Goal: Task Accomplishment & Management: Use online tool/utility

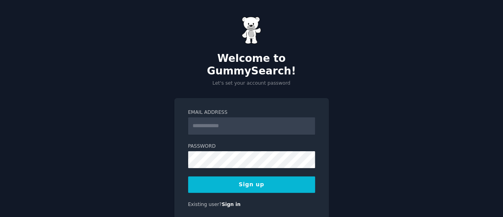
click at [278, 119] on input "Email Address" at bounding box center [251, 126] width 127 height 17
type input "**********"
click at [270, 177] on button "Sign up" at bounding box center [251, 185] width 127 height 17
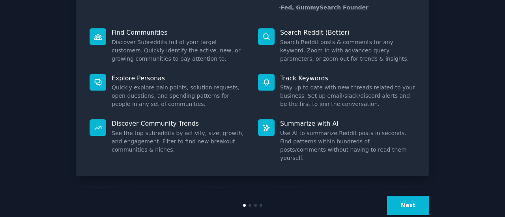
click at [406, 196] on button "Next" at bounding box center [408, 205] width 42 height 19
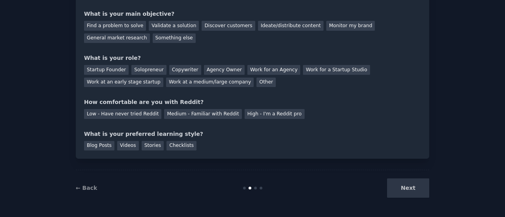
scroll to position [65, 0]
click at [406, 191] on div "Next" at bounding box center [370, 188] width 118 height 19
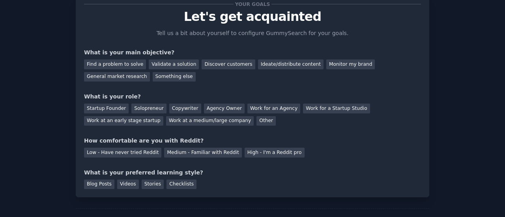
scroll to position [0, 0]
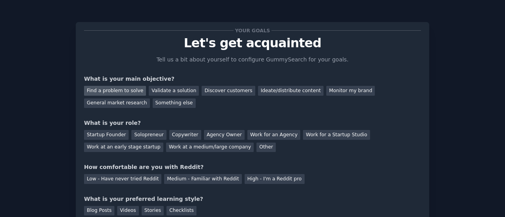
click at [126, 91] on div "Find a problem to solve" at bounding box center [115, 91] width 62 height 10
click at [157, 93] on div "Validate a solution" at bounding box center [174, 91] width 50 height 10
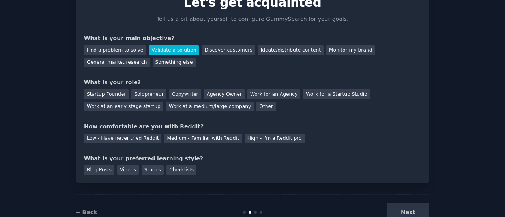
scroll to position [65, 0]
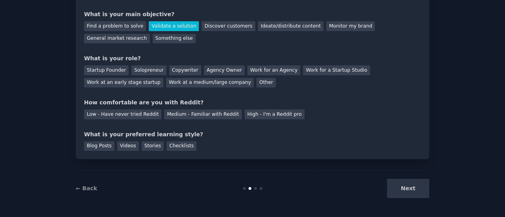
click at [405, 182] on div "Next" at bounding box center [370, 188] width 118 height 19
click at [108, 70] on div "Startup Founder" at bounding box center [106, 70] width 45 height 10
click at [141, 116] on div "Low - Have never tried Reddit" at bounding box center [122, 115] width 77 height 10
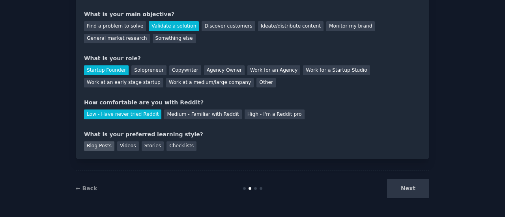
click at [94, 146] on div "Blog Posts" at bounding box center [99, 147] width 30 height 10
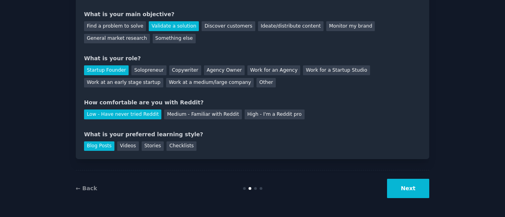
click at [400, 187] on button "Next" at bounding box center [408, 188] width 42 height 19
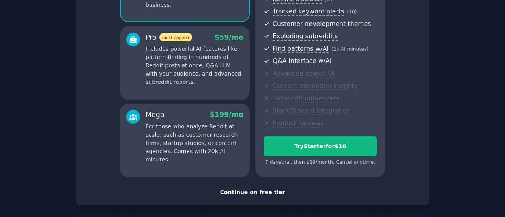
scroll to position [156, 0]
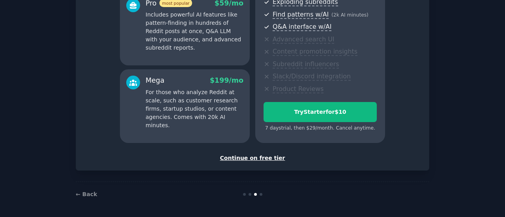
click at [261, 156] on div "Continue on free tier" at bounding box center [252, 158] width 337 height 8
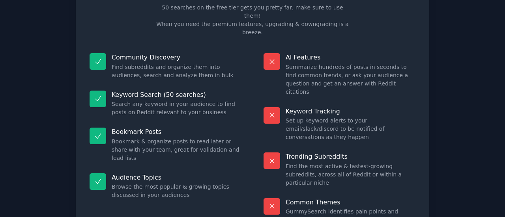
scroll to position [90, 0]
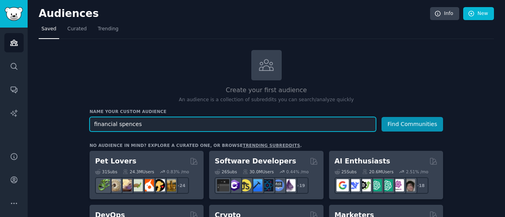
paste input "personal finances"
click at [151, 123] on input "financial spences personal finances" at bounding box center [233, 124] width 286 height 15
paste input "text"
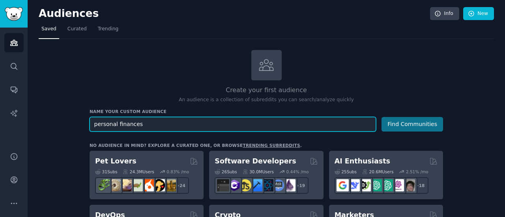
type input "personal finances"
click at [381, 117] on button "Find Communities" at bounding box center [412, 124] width 62 height 15
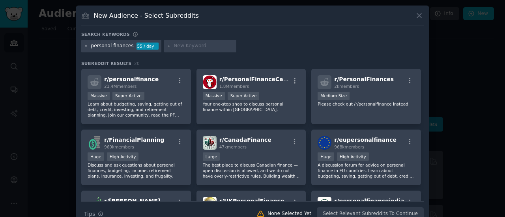
click at [112, 45] on div "personal finances" at bounding box center [112, 46] width 43 height 7
copy div "personal finances"
click at [42, 82] on div at bounding box center [252, 108] width 505 height 217
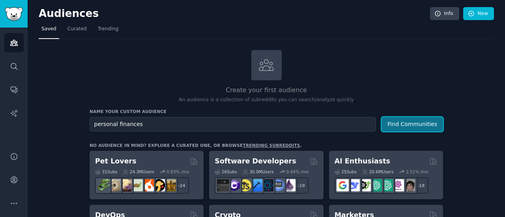
click at [402, 122] on button "Find Communities" at bounding box center [412, 124] width 62 height 15
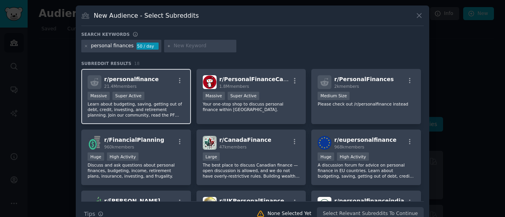
click at [164, 97] on div "Massive Super Active" at bounding box center [136, 97] width 97 height 10
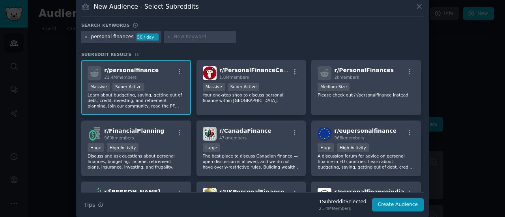
scroll to position [14, 0]
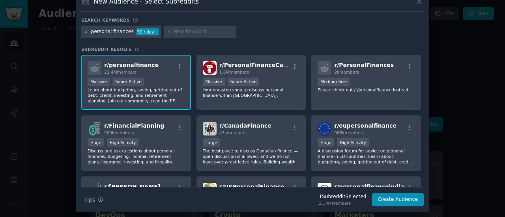
click at [345, 198] on div "1 Subreddit Selected" at bounding box center [342, 197] width 47 height 7
click at [385, 201] on button "Create Audience" at bounding box center [398, 199] width 52 height 13
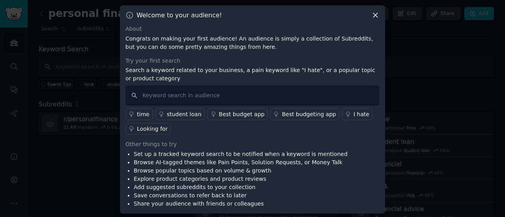
scroll to position [1, 0]
click at [242, 93] on input "text" at bounding box center [252, 95] width 254 height 20
type input "saas, app finance"
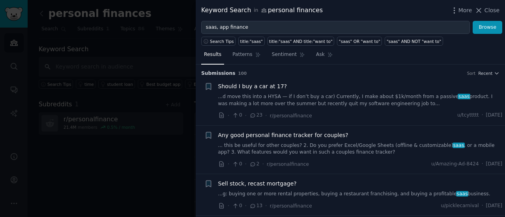
click at [302, 132] on span "Any good personal finance tracker for couples?" at bounding box center [283, 135] width 130 height 8
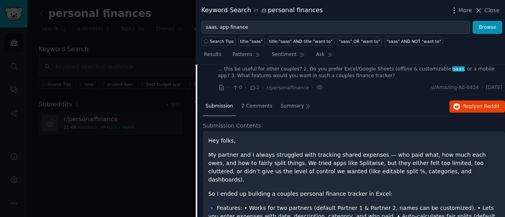
scroll to position [61, 0]
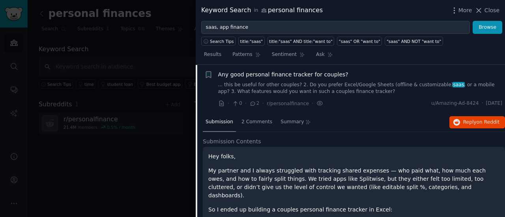
click at [255, 124] on span "2 Comments" at bounding box center [256, 122] width 31 height 7
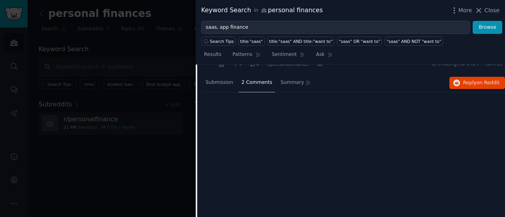
scroll to position [0, 0]
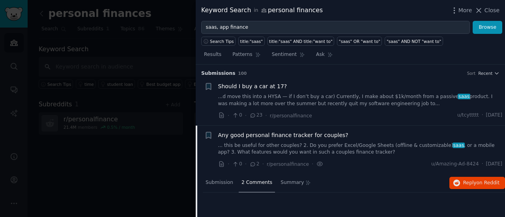
click at [154, 176] on div at bounding box center [252, 108] width 505 height 217
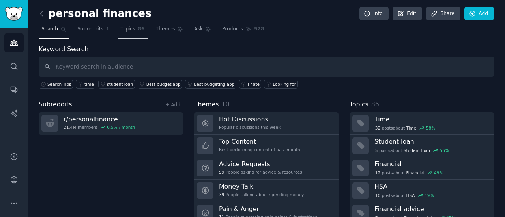
click at [130, 32] on link "Topics 86" at bounding box center [133, 31] width 30 height 16
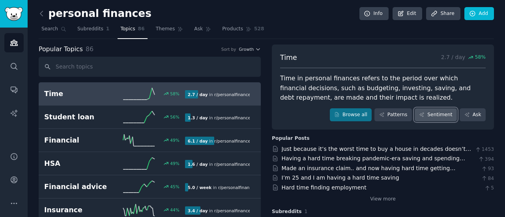
click at [433, 117] on link "Sentiment" at bounding box center [435, 114] width 42 height 13
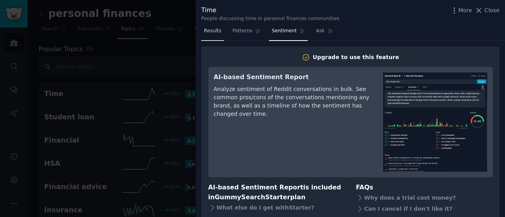
click at [211, 30] on span "Results" at bounding box center [212, 31] width 17 height 7
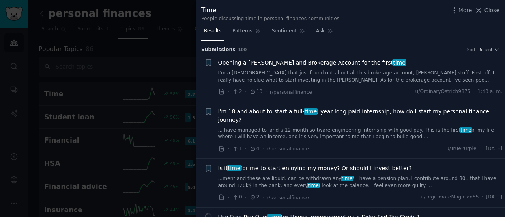
click at [169, 132] on div at bounding box center [252, 108] width 505 height 217
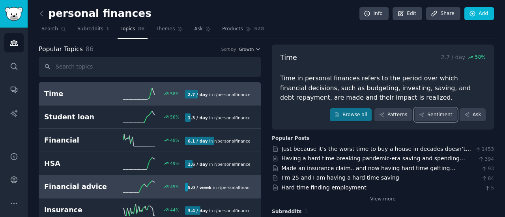
scroll to position [197, 0]
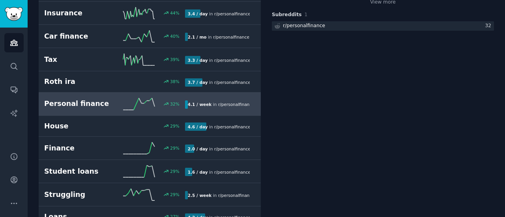
click at [111, 104] on h2 "Personal finance" at bounding box center [79, 104] width 70 height 10
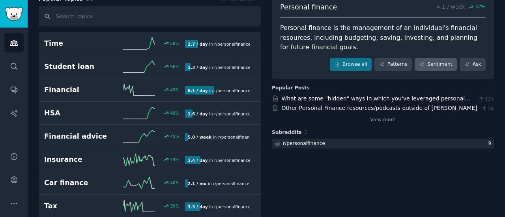
scroll to position [39, 0]
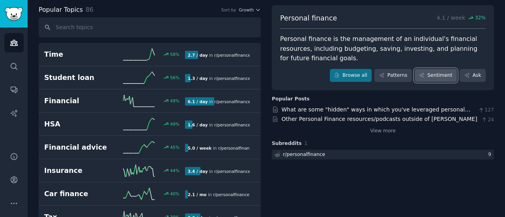
click at [440, 77] on link "Sentiment" at bounding box center [435, 75] width 42 height 13
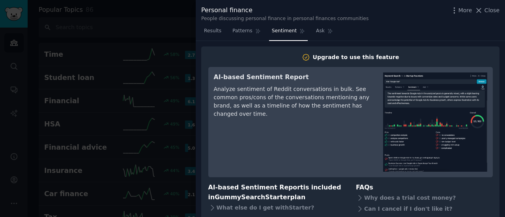
click at [185, 134] on div at bounding box center [252, 108] width 505 height 217
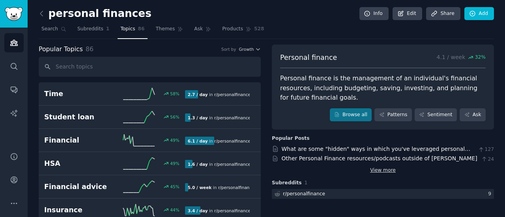
click at [377, 168] on link "View more" at bounding box center [383, 170] width 26 height 7
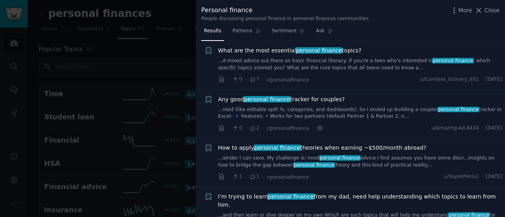
scroll to position [158, 0]
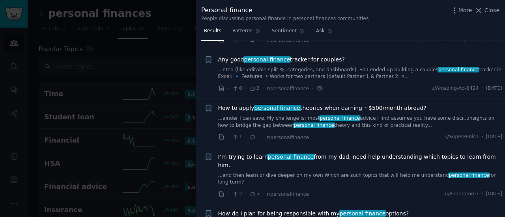
click at [171, 80] on div at bounding box center [252, 108] width 505 height 217
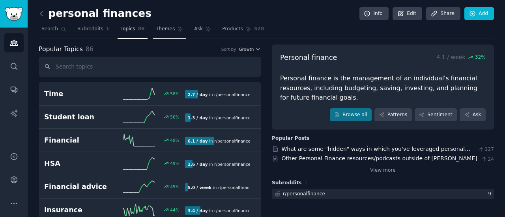
click at [157, 30] on span "Themes" at bounding box center [165, 29] width 19 height 7
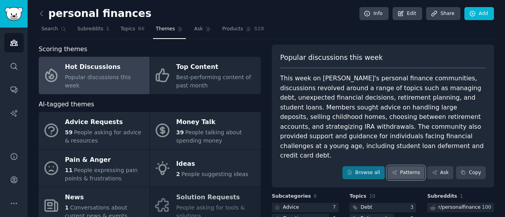
click at [414, 166] on link "Patterns" at bounding box center [405, 172] width 37 height 13
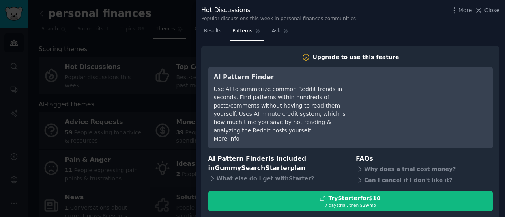
click at [177, 147] on div at bounding box center [252, 108] width 505 height 217
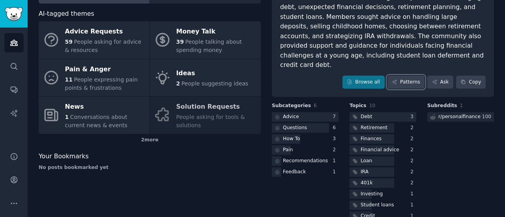
scroll to position [96, 0]
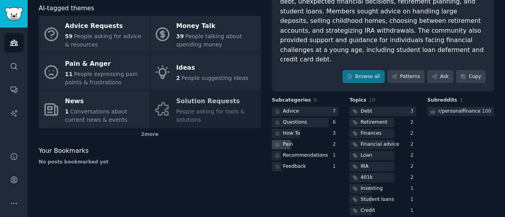
click at [304, 140] on div "Pain" at bounding box center [305, 145] width 67 height 10
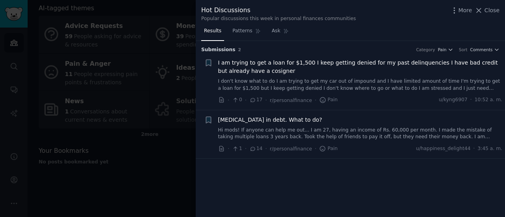
click at [178, 174] on div at bounding box center [252, 108] width 505 height 217
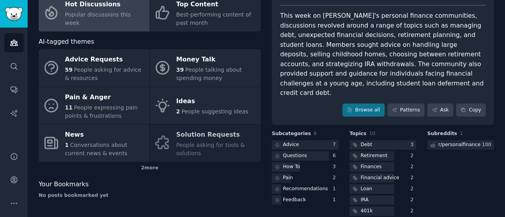
scroll to position [17, 0]
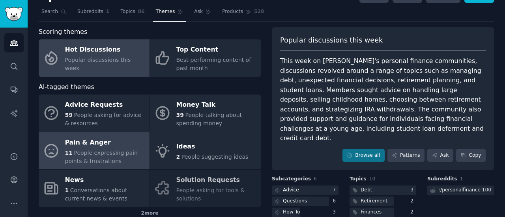
click at [127, 164] on div "11 People expressing pain points & frustrations" at bounding box center [105, 157] width 80 height 17
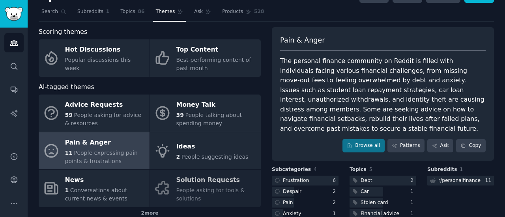
scroll to position [57, 0]
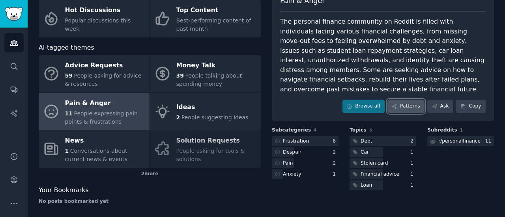
click at [409, 100] on link "Patterns" at bounding box center [405, 106] width 37 height 13
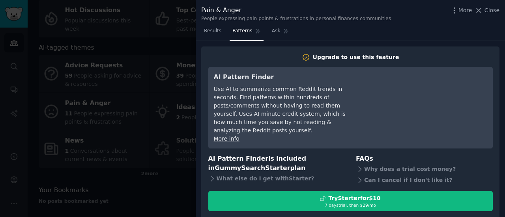
click at [186, 100] on div at bounding box center [252, 108] width 505 height 217
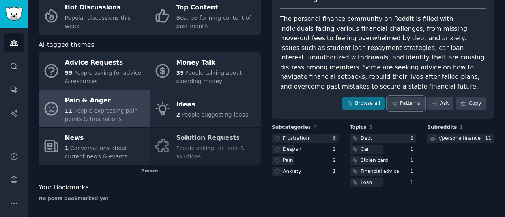
scroll to position [61, 0]
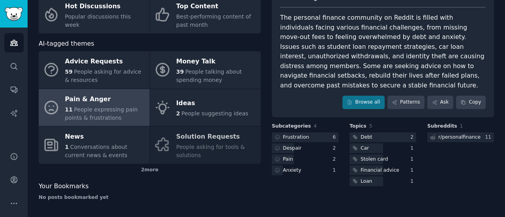
click at [223, 144] on div "Advice Requests 59 People asking for advice & resources Money Talk 39 People ta…" at bounding box center [150, 107] width 222 height 113
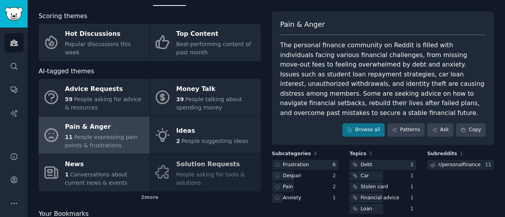
scroll to position [21, 0]
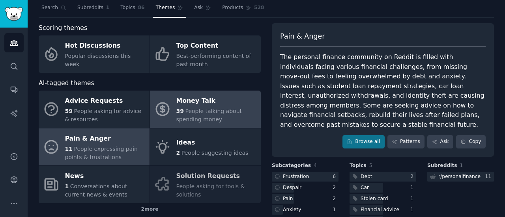
click at [243, 115] on div "39 People talking about spending money" at bounding box center [216, 115] width 80 height 17
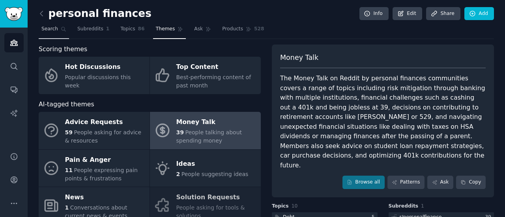
click at [50, 27] on span "Search" at bounding box center [49, 29] width 17 height 7
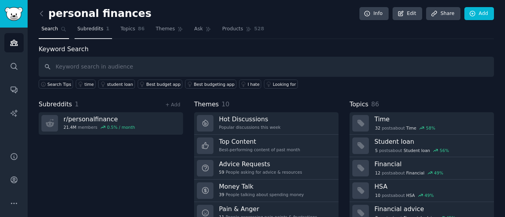
click at [84, 30] on span "Subreddits" at bounding box center [90, 29] width 26 height 7
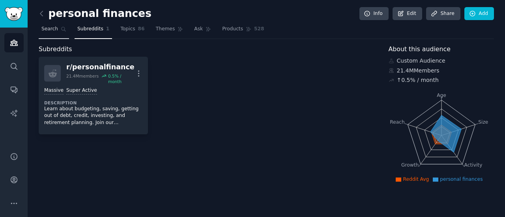
click at [50, 32] on span "Search" at bounding box center [49, 29] width 17 height 7
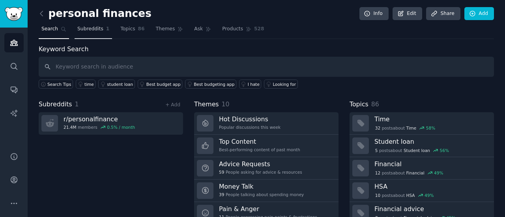
click at [80, 30] on span "Subreddits" at bounding box center [90, 29] width 26 height 7
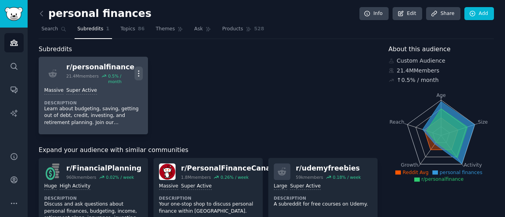
click at [138, 69] on icon "button" at bounding box center [138, 73] width 8 height 8
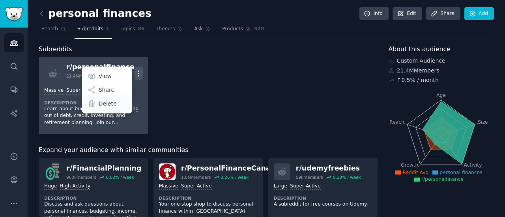
click at [109, 100] on p "Delete" at bounding box center [108, 104] width 18 height 8
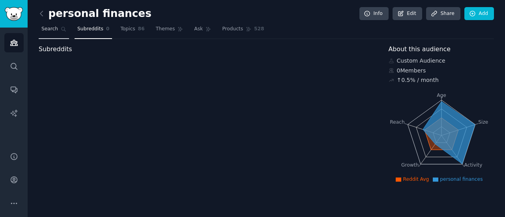
click at [54, 30] on span "Search" at bounding box center [49, 29] width 17 height 7
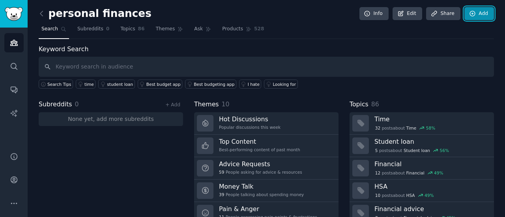
click at [482, 15] on link "Add" at bounding box center [479, 13] width 30 height 13
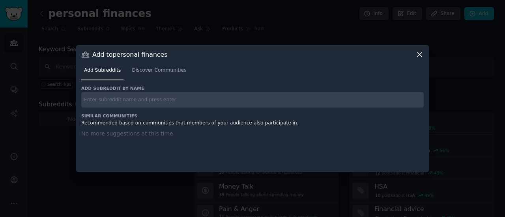
click at [421, 55] on icon at bounding box center [419, 54] width 8 height 8
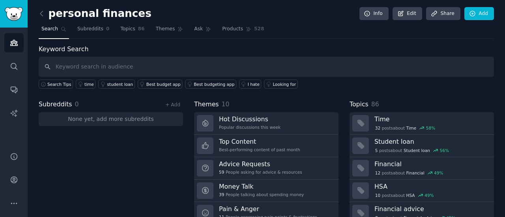
click at [399, 39] on div "personal finances Info Edit Share Add Search Subreddits 0 Topics 86 Themes Ask …" at bounding box center [266, 136] width 455 height 250
click at [103, 67] on input "text" at bounding box center [266, 67] width 455 height 20
click at [138, 28] on span "86" at bounding box center [141, 29] width 7 height 7
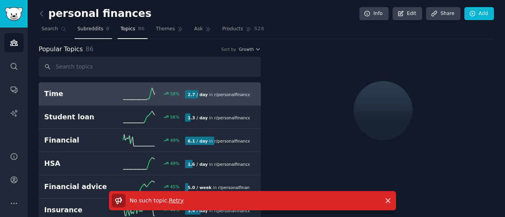
click at [90, 27] on span "Subreddits" at bounding box center [90, 29] width 26 height 7
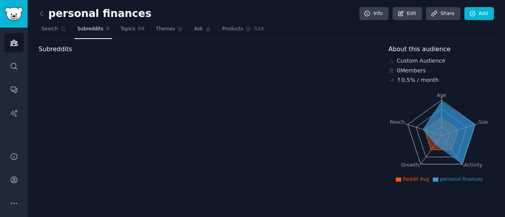
click at [461, 124] on icon at bounding box center [448, 132] width 52 height 62
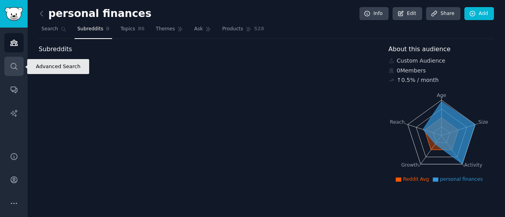
click at [18, 65] on icon "Sidebar" at bounding box center [14, 66] width 8 height 8
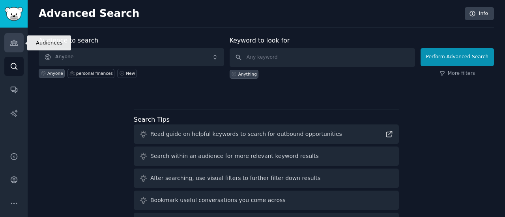
click at [10, 46] on icon "Sidebar" at bounding box center [14, 43] width 8 height 8
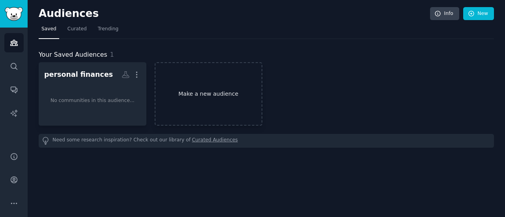
click at [202, 98] on link "Make a new audience" at bounding box center [209, 93] width 108 height 63
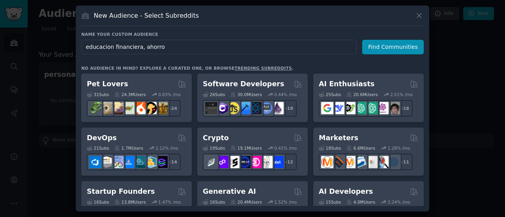
type input "educacion financiera, ahorros"
click button "Find Communities" at bounding box center [393, 47] width 62 height 15
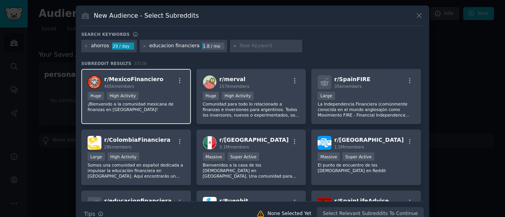
click at [173, 100] on div "Huge High Activity" at bounding box center [136, 97] width 97 height 10
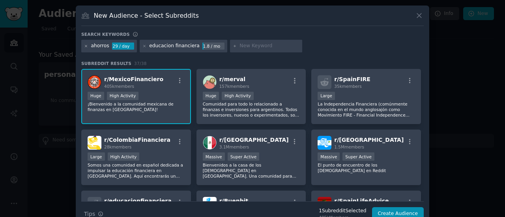
click at [84, 46] on icon at bounding box center [86, 46] width 4 height 4
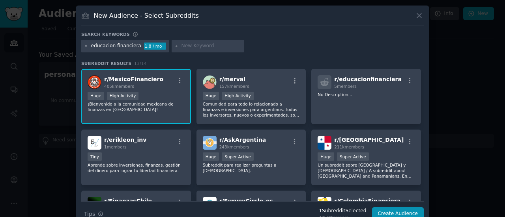
click at [170, 98] on div "Huge High Activity" at bounding box center [136, 97] width 97 height 10
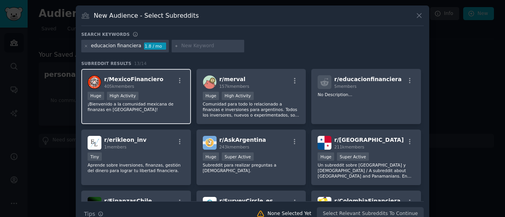
click at [170, 98] on div "Huge High Activity" at bounding box center [136, 97] width 97 height 10
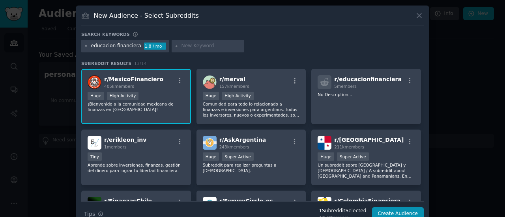
click at [194, 48] on input "text" at bounding box center [211, 46] width 60 height 7
click at [420, 17] on icon at bounding box center [419, 15] width 8 height 8
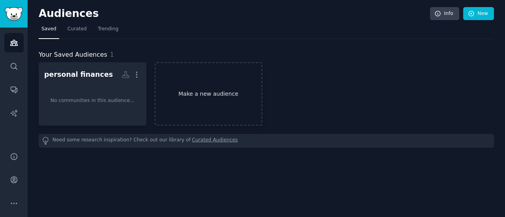
click at [188, 103] on link "Make a new audience" at bounding box center [209, 93] width 108 height 63
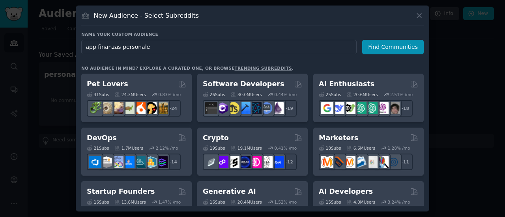
type input "app finanzas personales"
click button "Find Communities" at bounding box center [393, 47] width 62 height 15
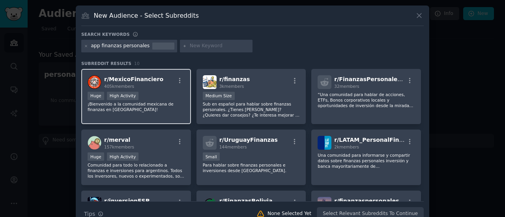
click at [171, 104] on p "¡Bienvenido a la comunidad mexicana de finanzas en Mexico!" at bounding box center [136, 106] width 97 height 11
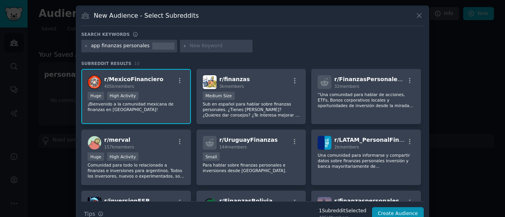
click at [171, 104] on p "¡Bienvenido a la comunidad mexicana de finanzas en Mexico!" at bounding box center [136, 106] width 97 height 11
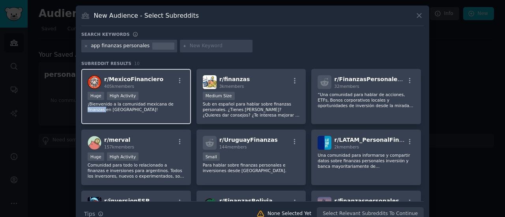
click at [171, 104] on p "¡Bienvenido a la comunidad mexicana de finanzas en Mexico!" at bounding box center [136, 106] width 97 height 11
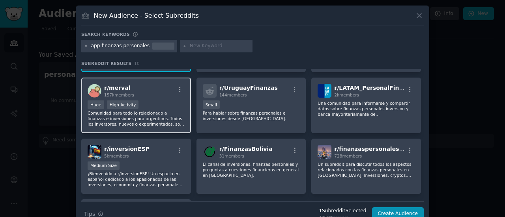
scroll to position [39, 0]
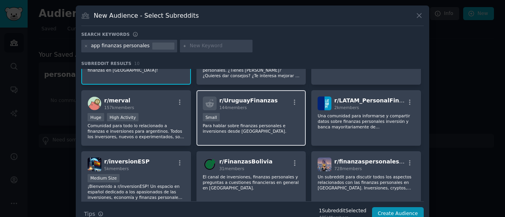
click at [255, 123] on p "Para hablar sobre finanzas personales e inversiones desde Uruguay." at bounding box center [251, 128] width 97 height 11
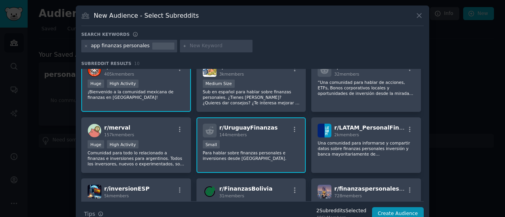
scroll to position [0, 0]
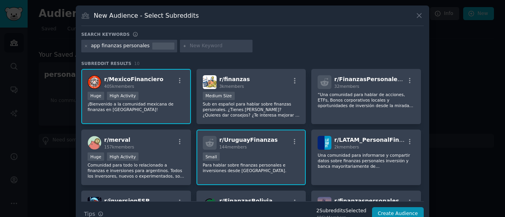
click at [255, 123] on div "r/ finanzas 3k members Medium Size Sub en español para hablar sobre finanzas pe…" at bounding box center [251, 97] width 110 height 56
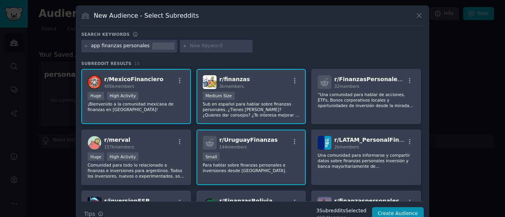
click at [249, 114] on p "Sub en español para hablar sobre finanzas personales. ¿Tienes dudas? ¿Quieres d…" at bounding box center [251, 109] width 97 height 17
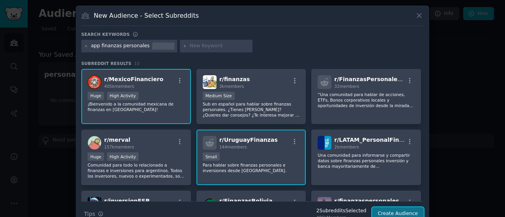
click at [388, 209] on button "Create Audience" at bounding box center [398, 213] width 52 height 13
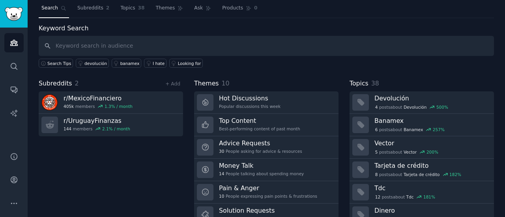
scroll to position [13, 0]
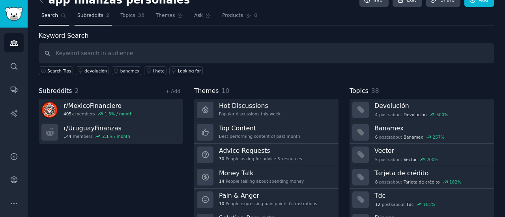
click at [87, 18] on span "Subreddits" at bounding box center [90, 15] width 26 height 7
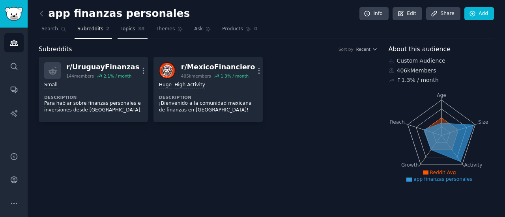
click at [138, 28] on span "38" at bounding box center [141, 29] width 7 height 7
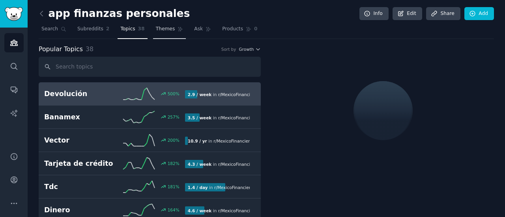
click at [160, 31] on span "Themes" at bounding box center [165, 29] width 19 height 7
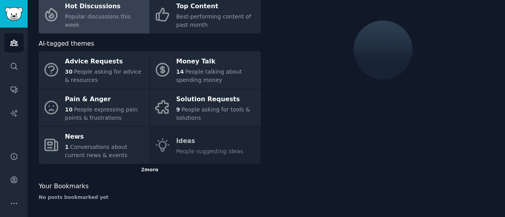
scroll to position [21, 0]
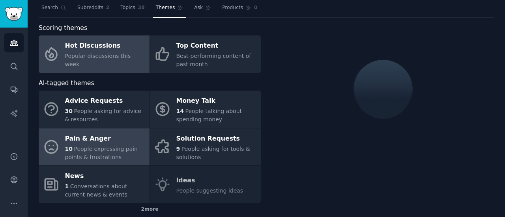
click at [119, 159] on div "10 People expressing pain points & frustrations" at bounding box center [105, 153] width 80 height 17
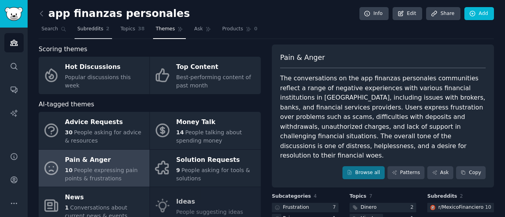
click at [88, 35] on link "Subreddits 2" at bounding box center [93, 31] width 37 height 16
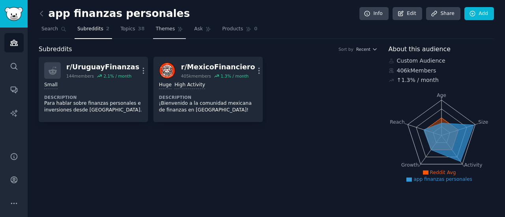
click at [156, 32] on span "Themes" at bounding box center [165, 29] width 19 height 7
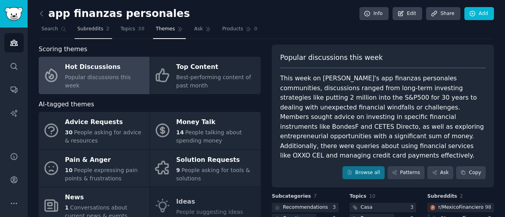
click at [93, 35] on link "Subreddits 2" at bounding box center [93, 31] width 37 height 16
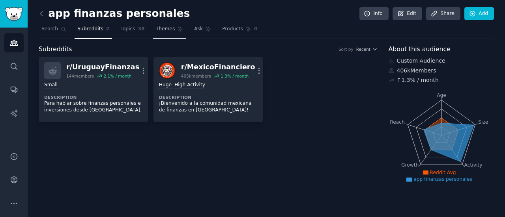
click at [157, 31] on span "Themes" at bounding box center [165, 29] width 19 height 7
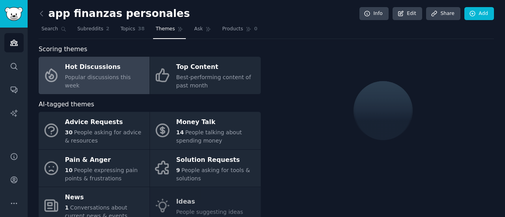
scroll to position [61, 0]
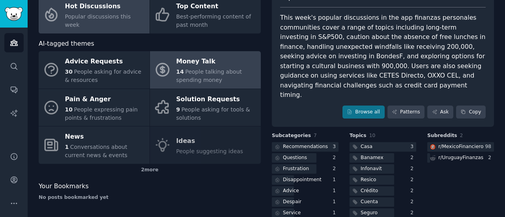
click at [195, 80] on span "People talking about spending money" at bounding box center [209, 76] width 66 height 15
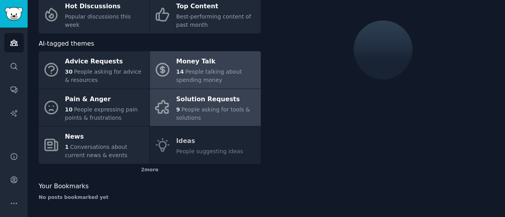
click at [200, 119] on div "9 People asking for tools & solutions" at bounding box center [216, 114] width 80 height 17
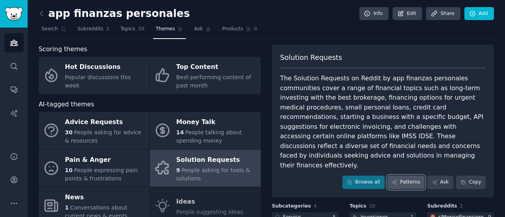
click at [411, 176] on link "Patterns" at bounding box center [405, 182] width 37 height 13
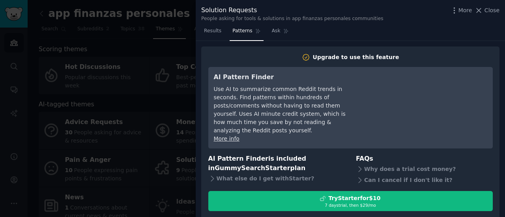
click at [186, 136] on div at bounding box center [252, 108] width 505 height 217
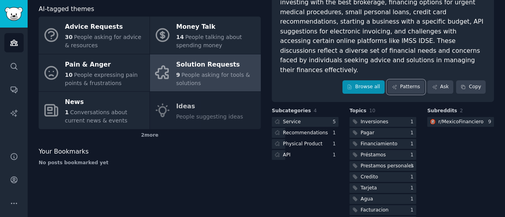
scroll to position [96, 0]
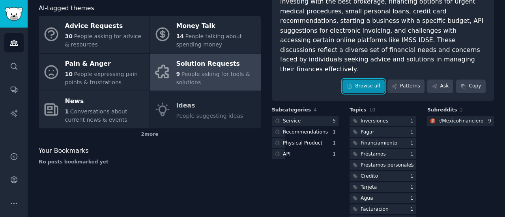
click at [364, 80] on link "Browse all" at bounding box center [363, 86] width 42 height 13
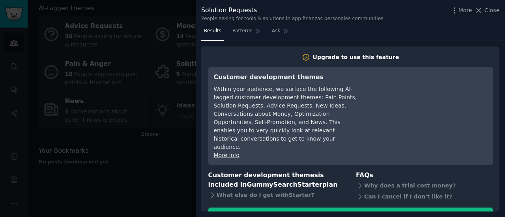
scroll to position [27, 0]
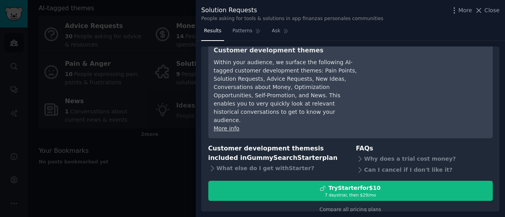
click at [153, 142] on div at bounding box center [252, 108] width 505 height 217
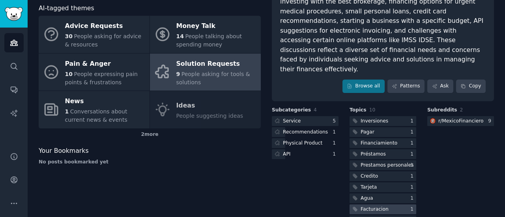
click at [378, 206] on div "Facturacion" at bounding box center [374, 209] width 28 height 7
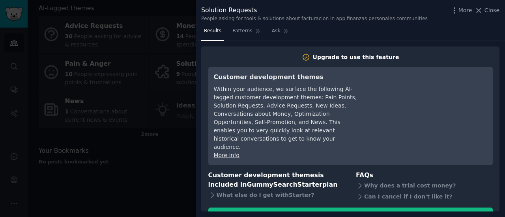
click at [162, 185] on div at bounding box center [252, 108] width 505 height 217
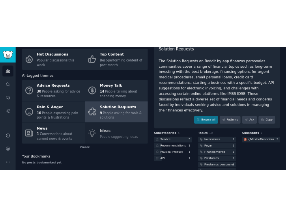
scroll to position [17, 0]
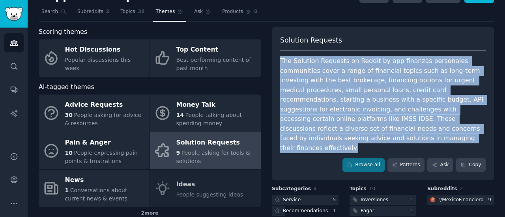
drag, startPoint x: 278, startPoint y: 60, endPoint x: 470, endPoint y: 129, distance: 204.5
click at [470, 129] on div "Solution Requests The Solution Requests on Reddit by app finanzas personales co…" at bounding box center [383, 103] width 222 height 153
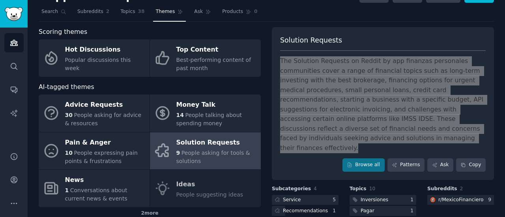
scroll to position [19, 0]
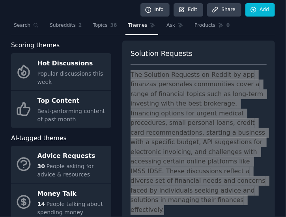
drag, startPoint x: 297, startPoint y: 192, endPoint x: 309, endPoint y: 184, distance: 14.8
click at [286, 184] on html "Audiences Search Conversations AI Reports Help Account More app finanzas person…" at bounding box center [143, 108] width 286 height 217
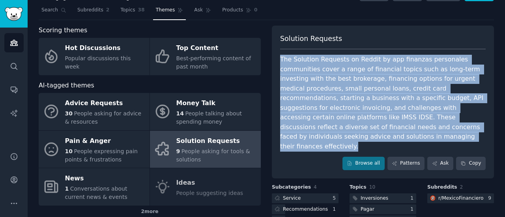
scroll to position [17, 0]
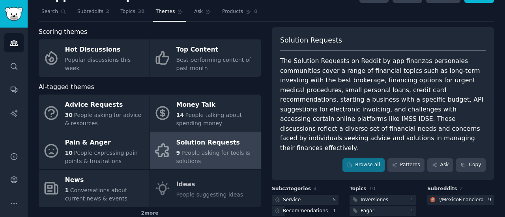
click at [276, 144] on div "Solution Requests The Solution Requests on Reddit by app finanzas personales co…" at bounding box center [383, 103] width 222 height 153
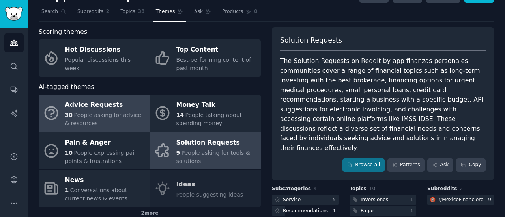
scroll to position [57, 0]
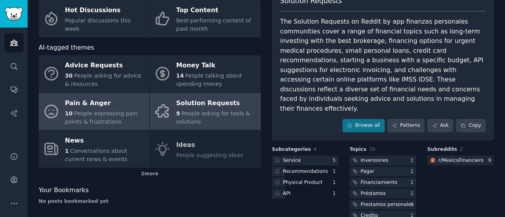
click at [125, 116] on span "People expressing pain points & frustrations" at bounding box center [101, 117] width 73 height 15
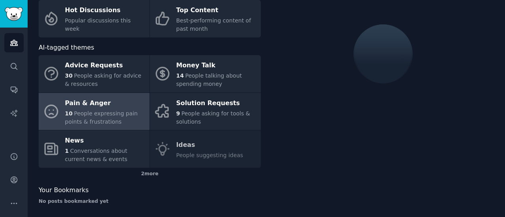
scroll to position [17, 0]
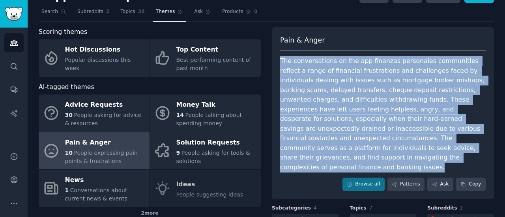
drag, startPoint x: 276, startPoint y: 60, endPoint x: 317, endPoint y: 143, distance: 92.1
click at [313, 161] on div "Pain & Anger The conversations on the app finanzas personales communities refle…" at bounding box center [383, 113] width 222 height 172
click at [267, 151] on div "Scoring themes Hot Discussions Popular discussions this week Top Content Best-p…" at bounding box center [266, 159] width 455 height 265
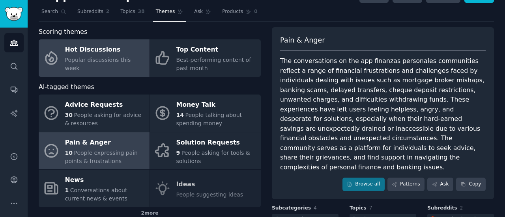
click at [95, 69] on link "Hot Discussions Popular discussions this week" at bounding box center [94, 57] width 111 height 37
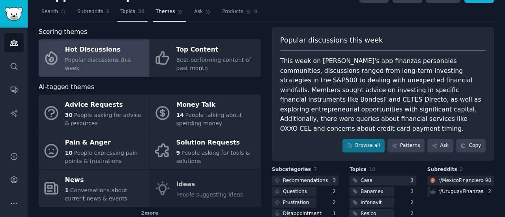
click at [120, 13] on span "Topics" at bounding box center [127, 11] width 15 height 7
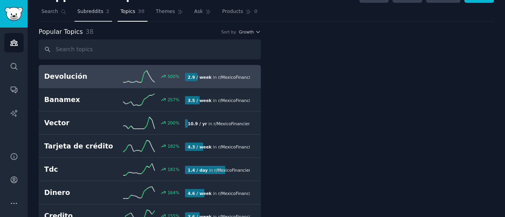
click at [90, 16] on link "Subreddits 2" at bounding box center [93, 14] width 37 height 16
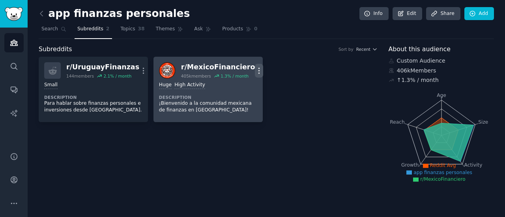
click at [255, 70] on icon "button" at bounding box center [259, 71] width 8 height 8
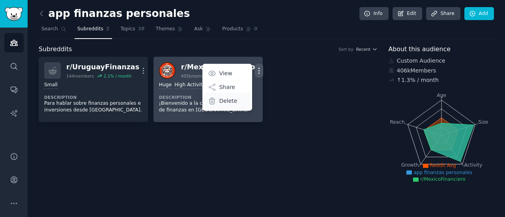
click at [222, 103] on p "Delete" at bounding box center [228, 101] width 18 height 8
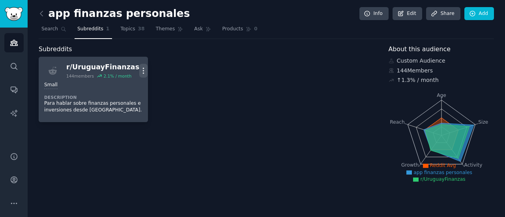
click at [139, 70] on icon "button" at bounding box center [143, 71] width 8 height 8
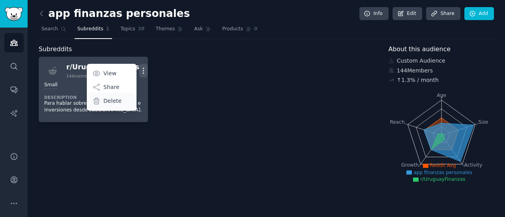
click at [113, 102] on p "Delete" at bounding box center [112, 101] width 18 height 8
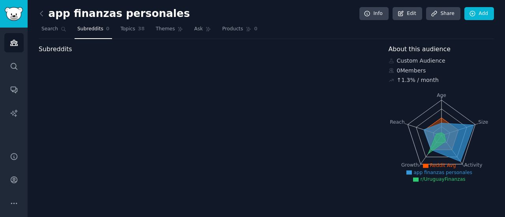
click at [159, 97] on div "Subreddits" at bounding box center [208, 115] width 339 height 141
click at [61, 29] on icon at bounding box center [64, 29] width 6 height 6
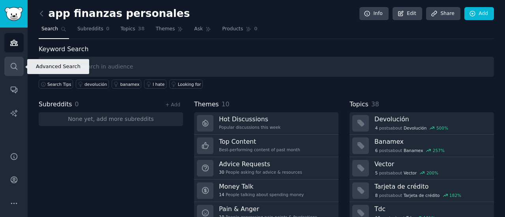
click at [4, 65] on link "Search" at bounding box center [13, 66] width 19 height 19
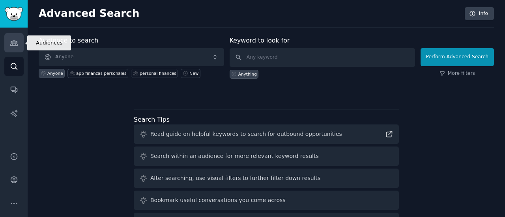
click at [12, 44] on icon "Sidebar" at bounding box center [13, 43] width 7 height 6
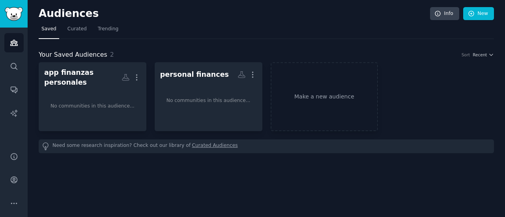
click at [220, 37] on nav "Saved Curated Trending" at bounding box center [266, 31] width 455 height 16
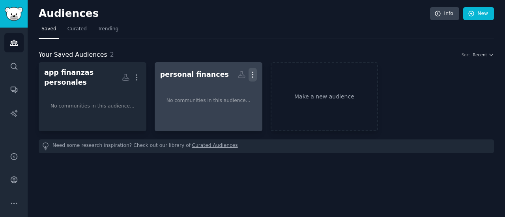
click at [251, 74] on icon "button" at bounding box center [252, 75] width 8 height 8
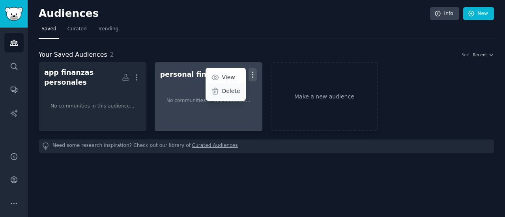
click at [231, 91] on p "Delete" at bounding box center [231, 91] width 18 height 8
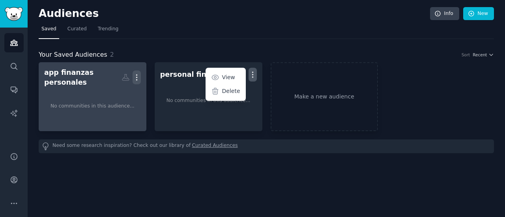
click at [134, 75] on icon "button" at bounding box center [137, 77] width 8 height 8
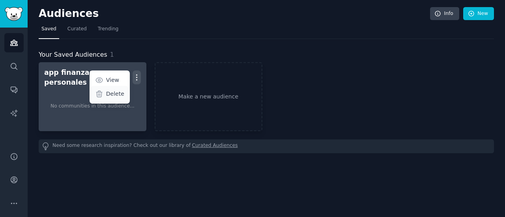
click at [118, 93] on p "Delete" at bounding box center [115, 94] width 18 height 8
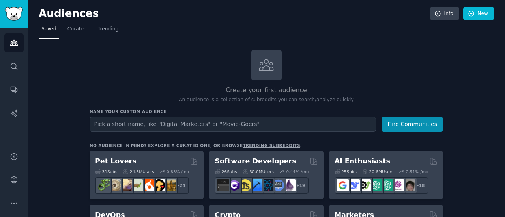
click at [168, 124] on input "text" at bounding box center [233, 124] width 286 height 15
type input "spent tracker"
click at [381, 117] on button "Find Communities" at bounding box center [412, 124] width 62 height 15
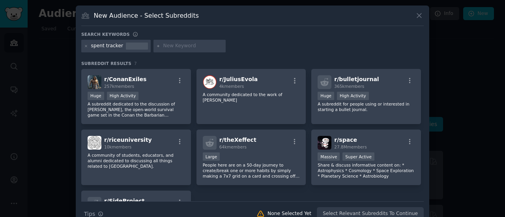
click at [104, 48] on div "spent tracker" at bounding box center [107, 46] width 32 height 7
click at [102, 49] on div "spent tracker" at bounding box center [107, 46] width 32 height 7
click at [99, 45] on div "spent tracker" at bounding box center [107, 46] width 32 height 7
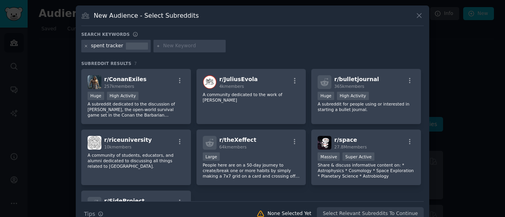
click at [85, 45] on icon at bounding box center [86, 46] width 2 height 2
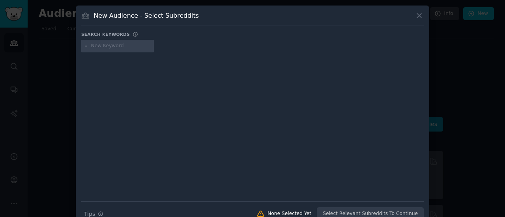
click at [115, 49] on input "text" at bounding box center [121, 46] width 60 height 7
type input "tracker spences"
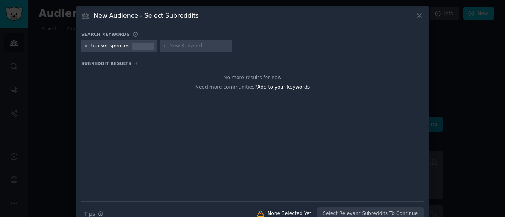
click at [105, 49] on div "tracker spences" at bounding box center [110, 46] width 38 height 7
click at [84, 45] on icon at bounding box center [86, 46] width 4 height 4
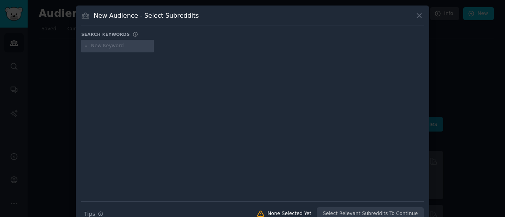
click at [98, 45] on input "text" at bounding box center [121, 46] width 60 height 7
paste input "expense tracker"
type input "expense tracker"
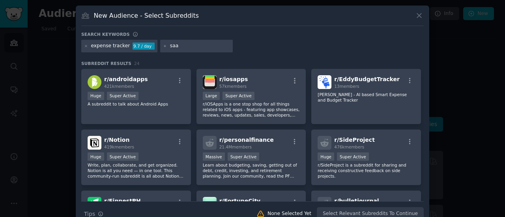
type input "saas"
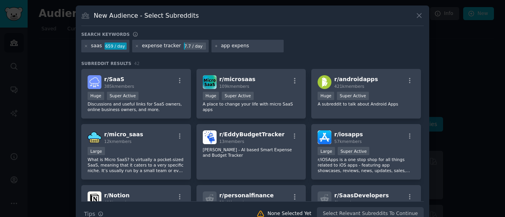
type input "app expense"
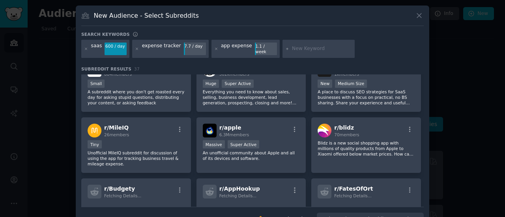
scroll to position [394, 0]
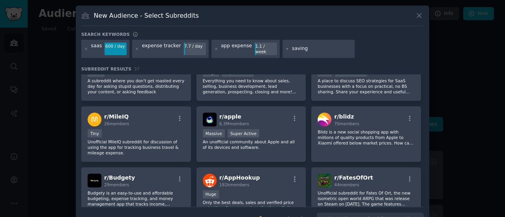
type input "savings"
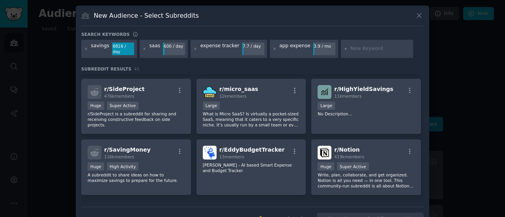
scroll to position [118, 0]
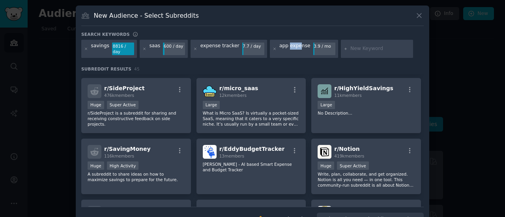
drag, startPoint x: 278, startPoint y: 47, endPoint x: 288, endPoint y: 47, distance: 9.5
click at [288, 47] on div "app expense" at bounding box center [294, 49] width 31 height 13
click at [273, 47] on icon at bounding box center [275, 49] width 4 height 4
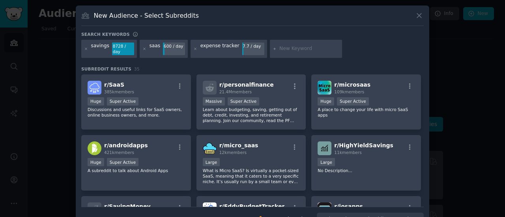
click at [192, 104] on div "r/ SaaS 385k members Huge Super Active Discussions and useful links for SaaS ow…" at bounding box center [252, 194] width 342 height 238
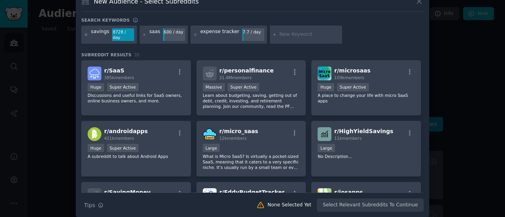
click at [85, 34] on icon at bounding box center [86, 35] width 2 height 2
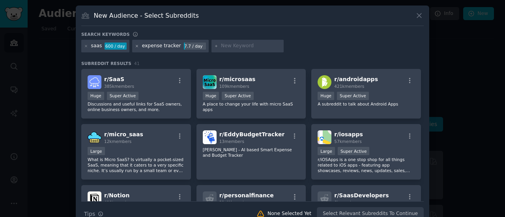
click at [136, 46] on icon at bounding box center [137, 46] width 2 height 2
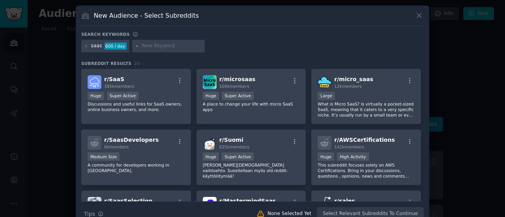
click at [149, 47] on input "text" at bounding box center [172, 46] width 60 height 7
type input "splitwise"
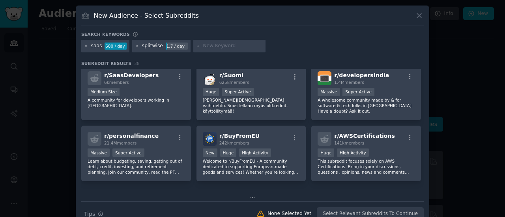
scroll to position [128, 0]
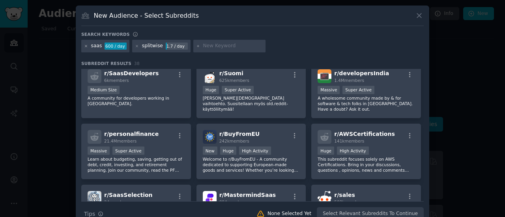
click at [85, 45] on icon at bounding box center [86, 46] width 4 height 4
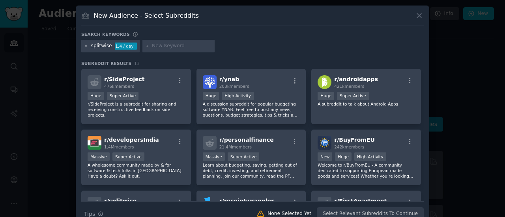
click at [190, 118] on div "r/ SideProject 476k members Huge Super Active r/SideProject is a subreddit for …" at bounding box center [252, 188] width 342 height 238
click at [121, 47] on div "1.4 / day" at bounding box center [126, 46] width 22 height 7
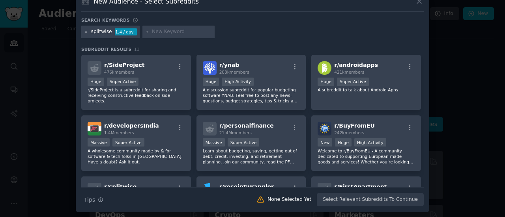
click at [98, 26] on div "splitwise 1.4 / day" at bounding box center [110, 32] width 58 height 13
click at [103, 32] on div "splitwise" at bounding box center [101, 31] width 21 height 7
click at [85, 31] on icon at bounding box center [86, 32] width 2 height 2
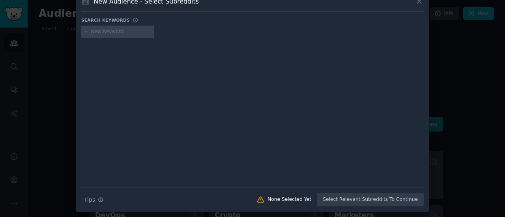
click at [103, 32] on input "text" at bounding box center [121, 31] width 60 height 7
type input "splitwise"
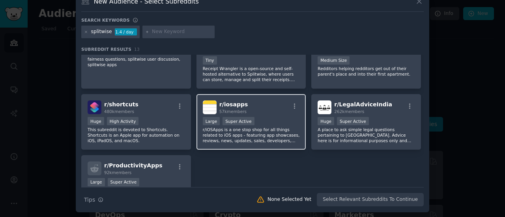
scroll to position [189, 0]
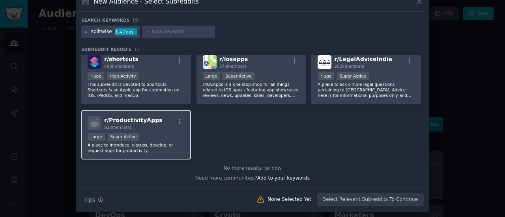
drag, startPoint x: 156, startPoint y: 119, endPoint x: 148, endPoint y: 134, distance: 17.6
click at [148, 134] on div "Large Super Active" at bounding box center [136, 138] width 97 height 10
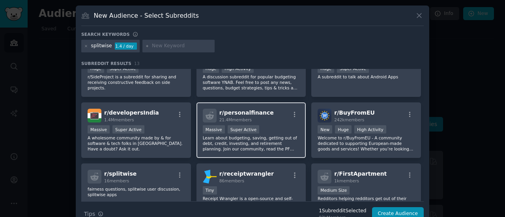
scroll to position [39, 0]
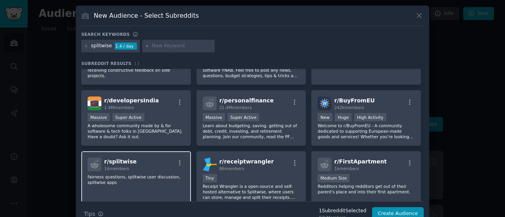
click at [156, 168] on div "r/ splitwise 16 members" at bounding box center [136, 165] width 97 height 14
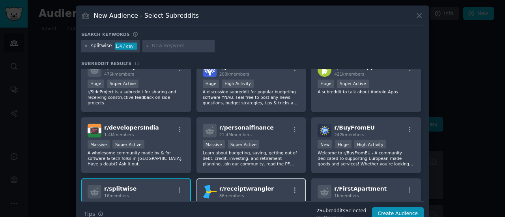
scroll to position [0, 0]
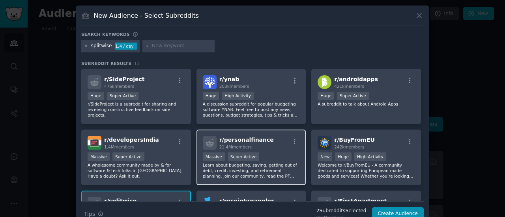
click at [274, 149] on div "r/ personalfinance 21.4M members >= 95th percentile for submissions / day Massi…" at bounding box center [251, 158] width 110 height 56
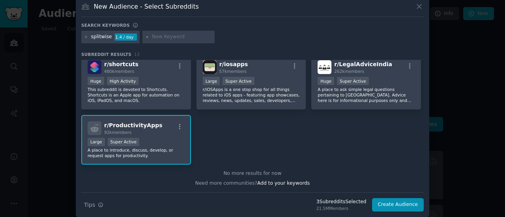
scroll to position [14, 0]
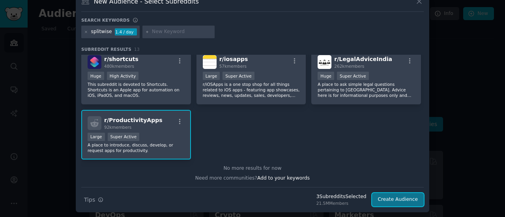
click at [398, 199] on button "Create Audience" at bounding box center [398, 199] width 52 height 13
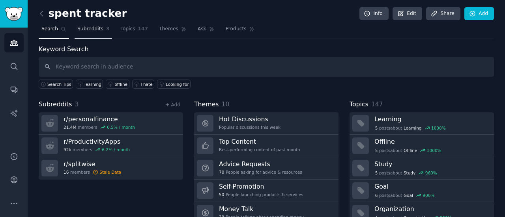
click at [97, 32] on span "Subreddits" at bounding box center [90, 29] width 26 height 7
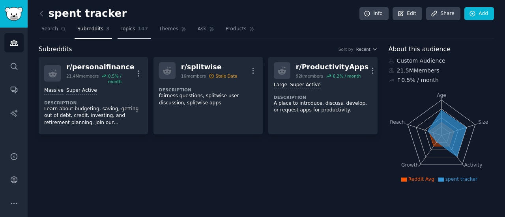
click at [127, 30] on span "Topics" at bounding box center [127, 29] width 15 height 7
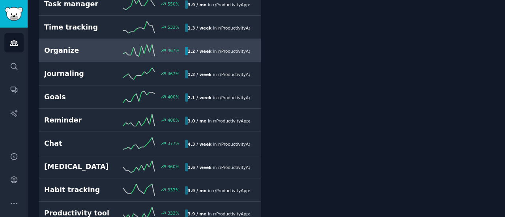
click at [108, 52] on h2 "Organize" at bounding box center [79, 51] width 70 height 10
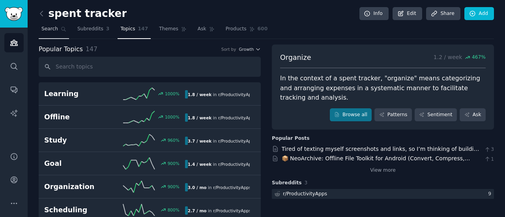
click at [56, 26] on span "Search" at bounding box center [49, 29] width 17 height 7
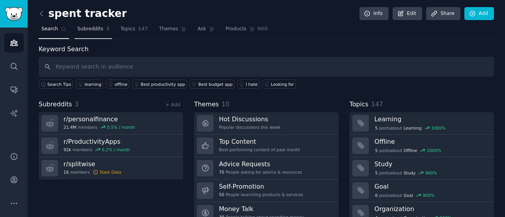
click at [85, 29] on span "Subreddits" at bounding box center [90, 29] width 26 height 7
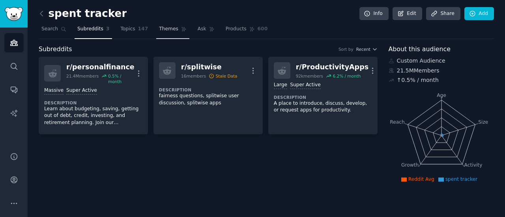
drag, startPoint x: 129, startPoint y: 28, endPoint x: 156, endPoint y: 27, distance: 27.2
click at [129, 28] on link "Topics 147" at bounding box center [134, 31] width 33 height 16
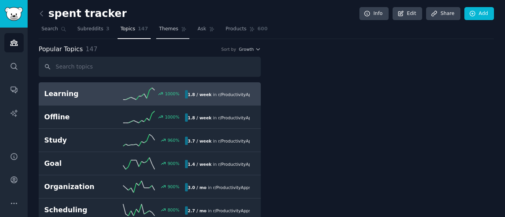
click at [159, 27] on span "Themes" at bounding box center [168, 29] width 19 height 7
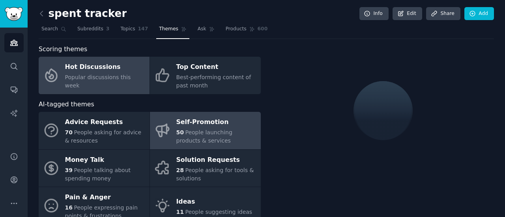
scroll to position [39, 0]
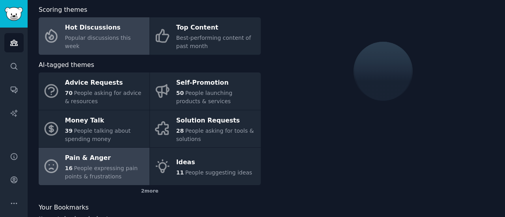
click at [117, 165] on span "People expressing pain points & frustrations" at bounding box center [101, 172] width 73 height 15
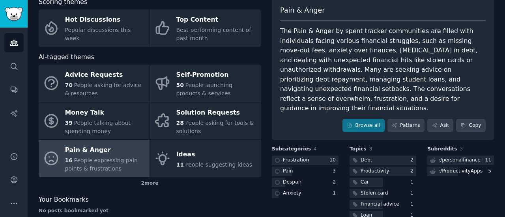
scroll to position [35, 0]
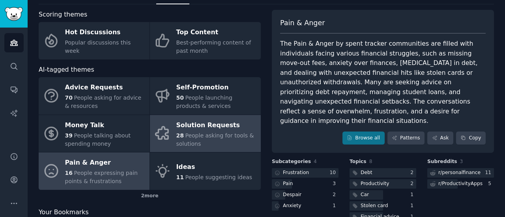
click at [197, 130] on div "Solution Requests" at bounding box center [216, 125] width 80 height 13
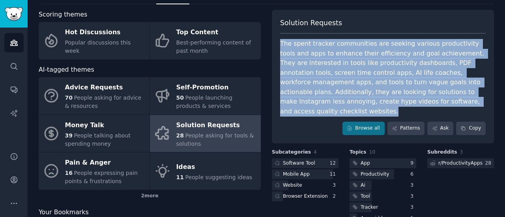
drag, startPoint x: 278, startPoint y: 40, endPoint x: 424, endPoint y: 100, distance: 158.6
click at [424, 100] on div "Solution Requests The spent tracker communities are seeking various productivit…" at bounding box center [383, 77] width 222 height 134
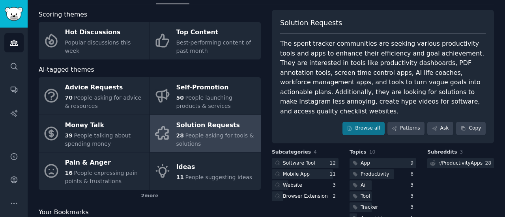
click at [263, 97] on div "Scoring themes Hot Discussions Popular discussions this week Top Content Best-p…" at bounding box center [266, 139] width 455 height 259
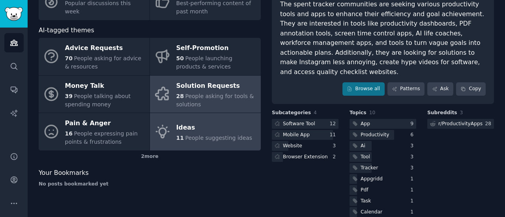
click at [204, 138] on span "People suggesting ideas" at bounding box center [218, 138] width 67 height 6
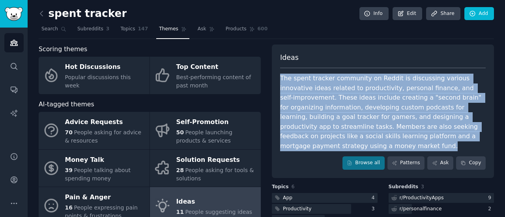
drag, startPoint x: 278, startPoint y: 78, endPoint x: 452, endPoint y: 137, distance: 184.5
click at [452, 137] on div "Ideas The spent tracker community on Reddit is discussing various innovative id…" at bounding box center [383, 112] width 222 height 134
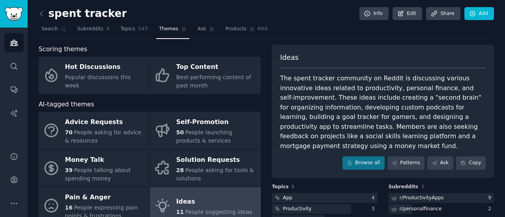
click at [261, 166] on div "Scoring themes Hot Discussions Popular discussions this week Top Content Best-p…" at bounding box center [266, 156] width 455 height 223
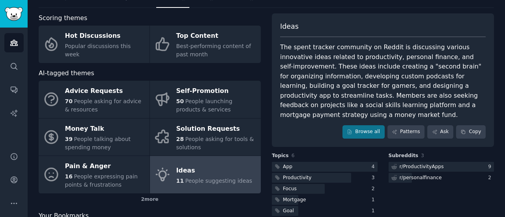
scroll to position [61, 0]
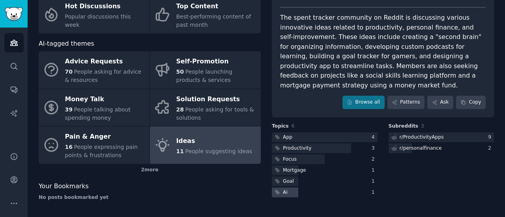
click at [295, 188] on div at bounding box center [285, 193] width 26 height 10
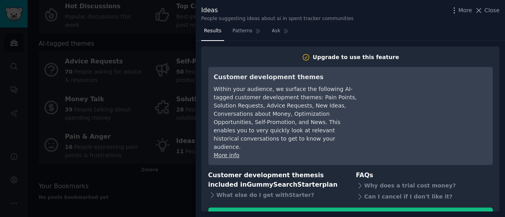
click at [166, 180] on div at bounding box center [252, 108] width 505 height 217
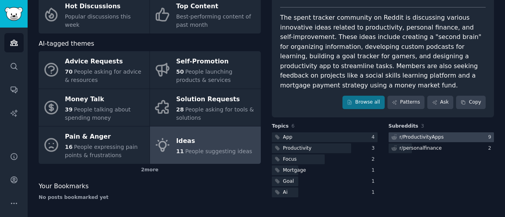
click at [414, 134] on div "r/ ProductivityApps" at bounding box center [422, 137] width 44 height 7
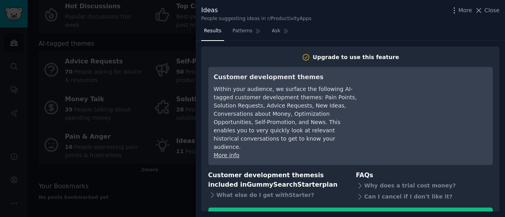
click at [175, 190] on div at bounding box center [252, 108] width 505 height 217
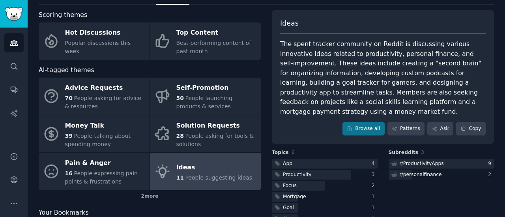
scroll to position [61, 0]
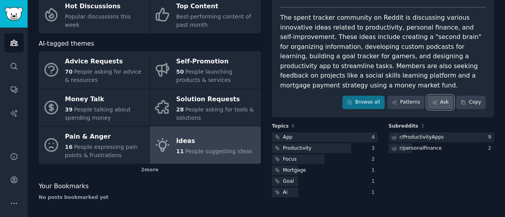
click at [439, 96] on link "Ask" at bounding box center [440, 102] width 26 height 13
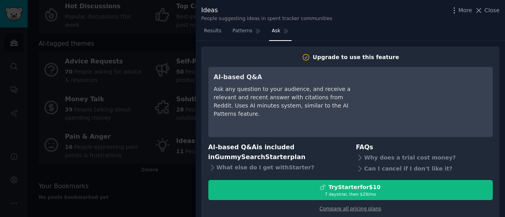
click at [179, 158] on div at bounding box center [252, 108] width 505 height 217
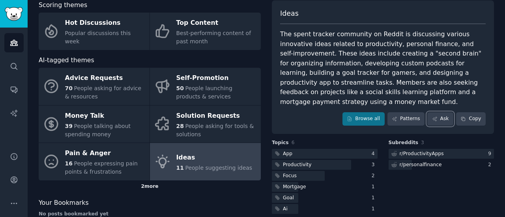
scroll to position [21, 0]
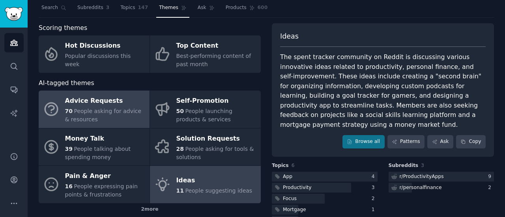
click at [122, 119] on div "70 People asking for advice & resources" at bounding box center [105, 115] width 80 height 17
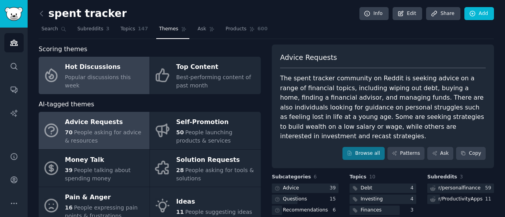
click at [93, 80] on span "Popular discussions this week" at bounding box center [98, 81] width 66 height 15
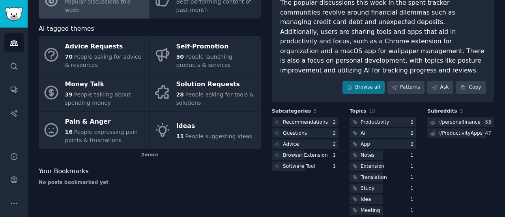
scroll to position [79, 0]
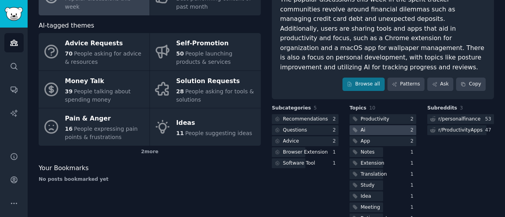
click at [371, 125] on div at bounding box center [382, 130] width 67 height 10
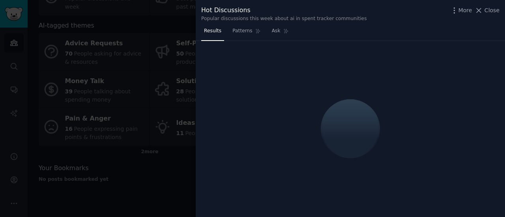
click at [181, 187] on div at bounding box center [252, 108] width 505 height 217
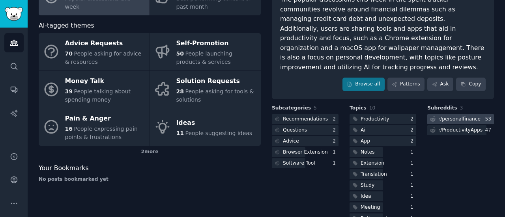
click at [461, 116] on div "r/ personalfinance" at bounding box center [459, 119] width 42 height 7
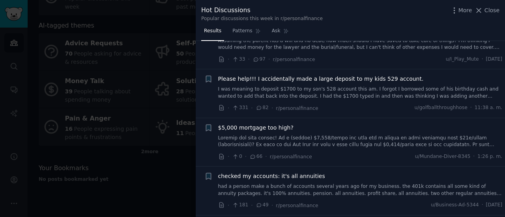
scroll to position [316, 0]
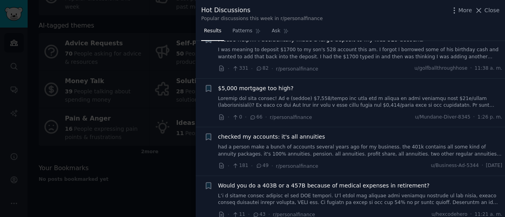
click at [168, 196] on div at bounding box center [252, 108] width 505 height 217
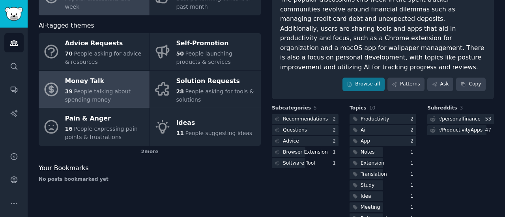
click at [114, 90] on span "People talking about spending money" at bounding box center [98, 95] width 66 height 15
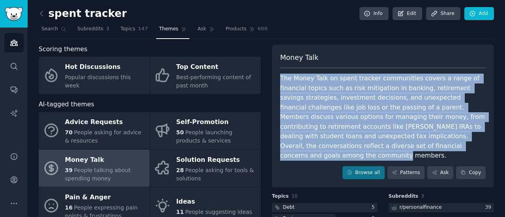
drag, startPoint x: 277, startPoint y: 80, endPoint x: 360, endPoint y: 143, distance: 104.4
click at [360, 143] on div "Money Talk The Money Talk on spent tracker communities covers a range of financ…" at bounding box center [383, 117] width 222 height 144
click at [269, 144] on div "Scoring themes Hot Discussions Popular discussions this week Top Content Best-p…" at bounding box center [266, 179] width 455 height 269
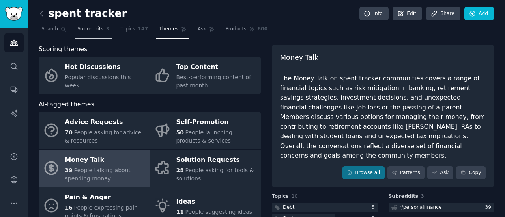
click at [90, 31] on span "Subreddits" at bounding box center [90, 29] width 26 height 7
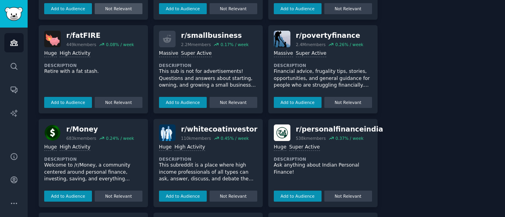
scroll to position [237, 0]
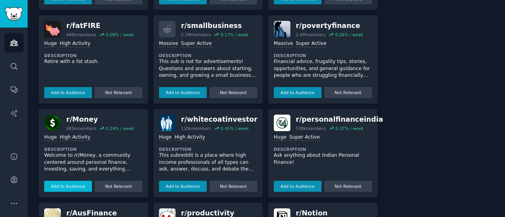
click at [76, 184] on button "Add to Audience" at bounding box center [68, 186] width 48 height 11
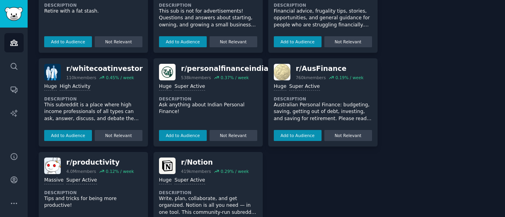
scroll to position [386, 0]
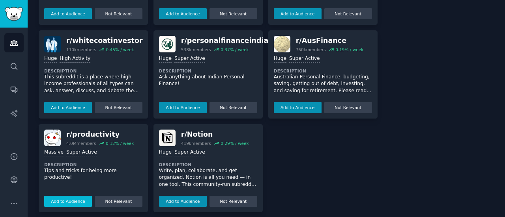
click at [75, 197] on button "Add to Audience" at bounding box center [68, 201] width 48 height 11
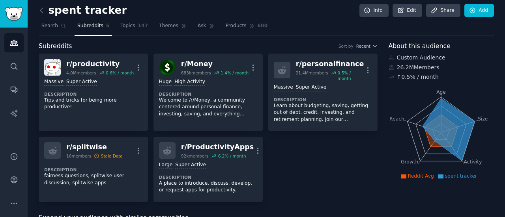
scroll to position [0, 0]
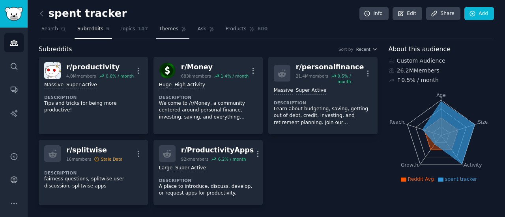
drag, startPoint x: 121, startPoint y: 28, endPoint x: 156, endPoint y: 31, distance: 34.8
click at [121, 28] on span "Topics" at bounding box center [127, 29] width 15 height 7
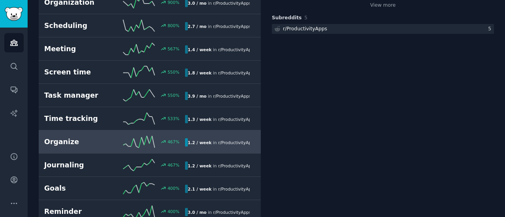
scroll to position [197, 0]
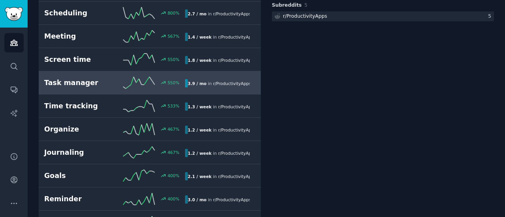
click at [103, 86] on h2 "Task manager" at bounding box center [79, 83] width 70 height 10
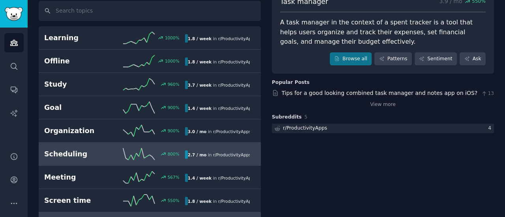
scroll to position [44, 0]
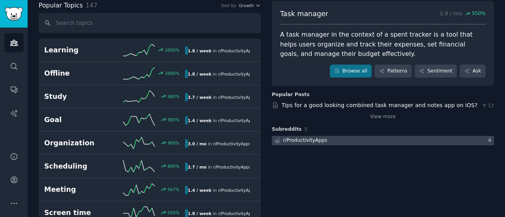
click at [304, 139] on div "r/ ProductivityApps" at bounding box center [305, 140] width 44 height 7
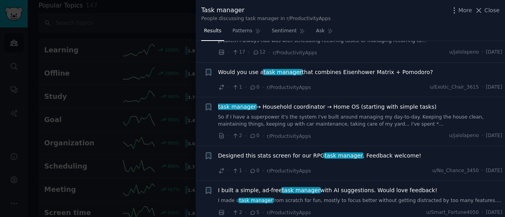
scroll to position [79, 0]
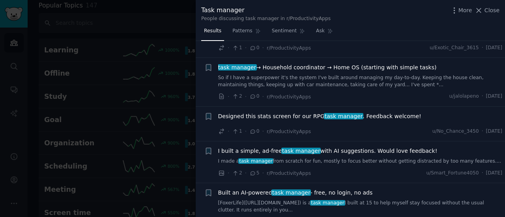
click at [158, 143] on div at bounding box center [252, 108] width 505 height 217
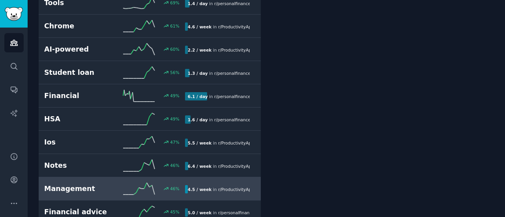
scroll to position [1030, 0]
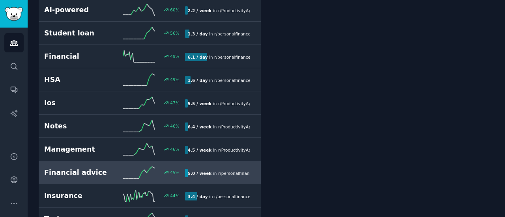
click at [115, 167] on div "45 %" at bounding box center [149, 173] width 70 height 12
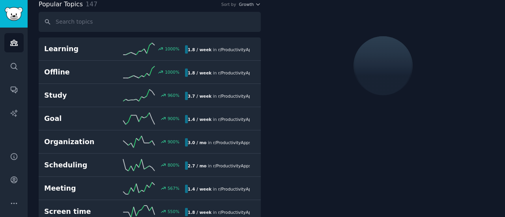
scroll to position [44, 0]
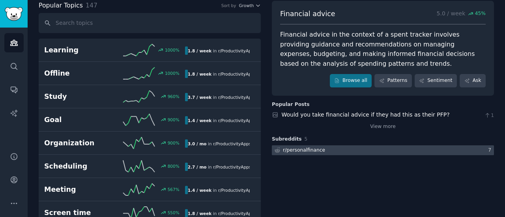
click at [319, 149] on div "r/ personalfinance" at bounding box center [299, 151] width 55 height 10
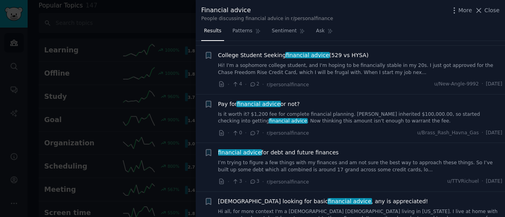
scroll to position [1144, 0]
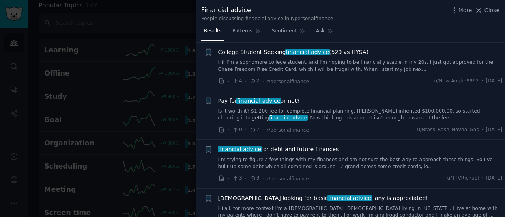
click at [136, 139] on div at bounding box center [252, 108] width 505 height 217
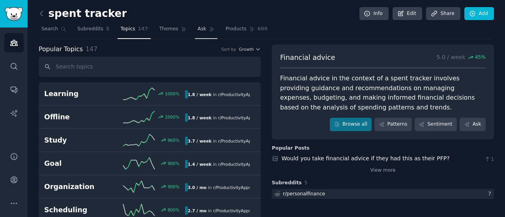
click at [198, 31] on span "Ask" at bounding box center [202, 29] width 9 height 7
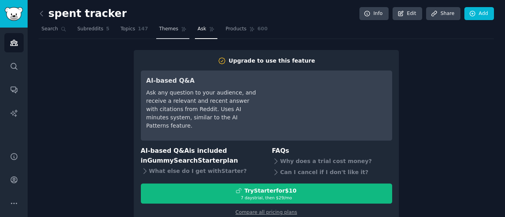
click at [159, 32] on span "Themes" at bounding box center [168, 29] width 19 height 7
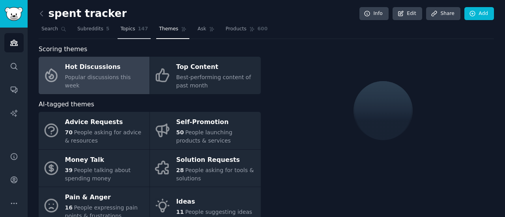
click at [125, 32] on link "Topics 147" at bounding box center [134, 31] width 33 height 16
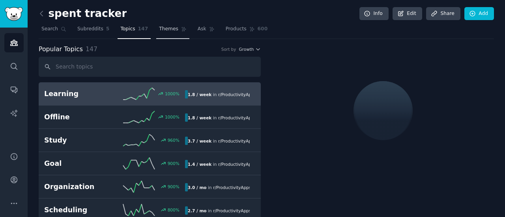
click at [164, 29] on span "Themes" at bounding box center [168, 29] width 19 height 7
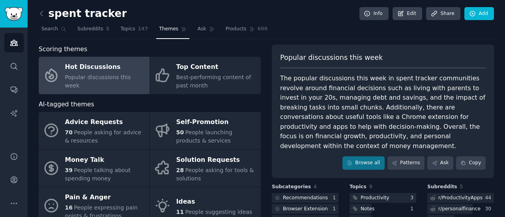
click at [259, 45] on div "Scoring themes" at bounding box center [150, 50] width 222 height 10
click at [78, 27] on span "Subreddits" at bounding box center [90, 29] width 26 height 7
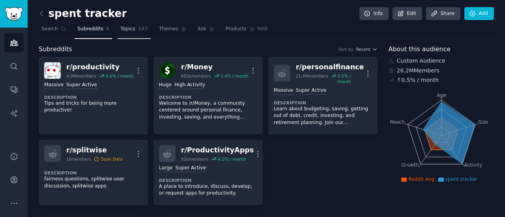
click at [133, 33] on link "Topics 147" at bounding box center [134, 31] width 33 height 16
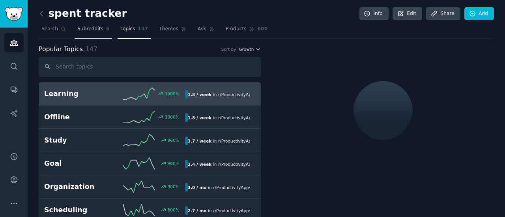
click at [88, 30] on span "Subreddits" at bounding box center [90, 29] width 26 height 7
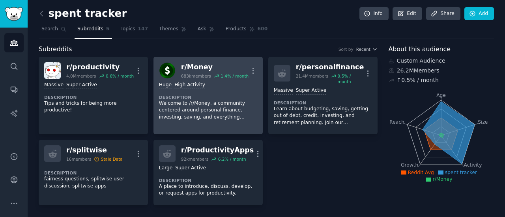
click at [206, 107] on p "Welcome to /r/Money, a community centered around personal finance, investing, s…" at bounding box center [208, 110] width 98 height 21
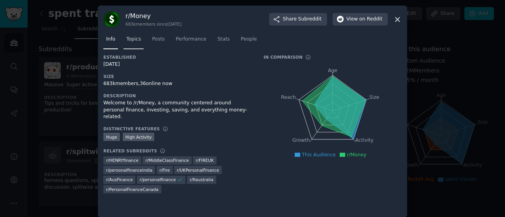
click at [128, 39] on span "Topics" at bounding box center [133, 39] width 15 height 7
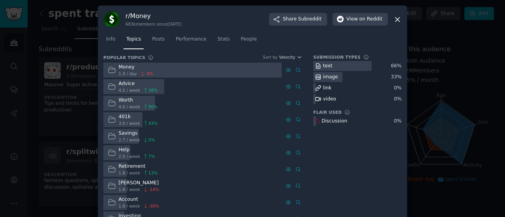
click at [110, 84] on icon at bounding box center [112, 86] width 8 height 8
click at [159, 39] on span "Posts" at bounding box center [158, 39] width 13 height 7
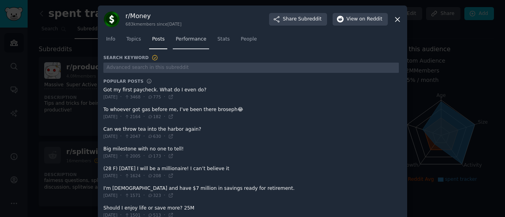
click at [187, 44] on link "Performance" at bounding box center [191, 41] width 36 height 16
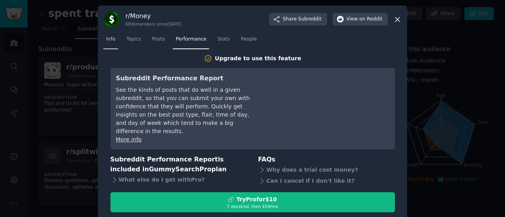
click at [111, 40] on span "Info" at bounding box center [110, 39] width 9 height 7
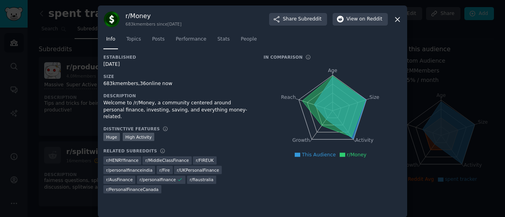
click at [31, 110] on div at bounding box center [252, 108] width 505 height 217
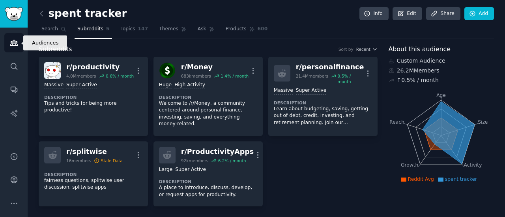
click at [14, 45] on icon "Sidebar" at bounding box center [14, 43] width 8 height 8
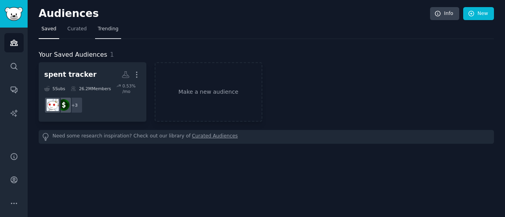
click at [103, 33] on link "Trending" at bounding box center [108, 31] width 26 height 16
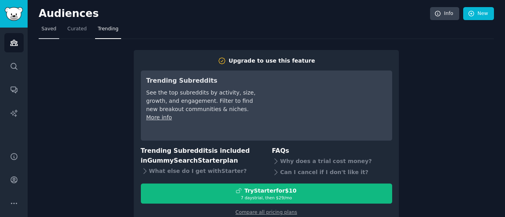
click at [49, 29] on span "Saved" at bounding box center [48, 29] width 15 height 7
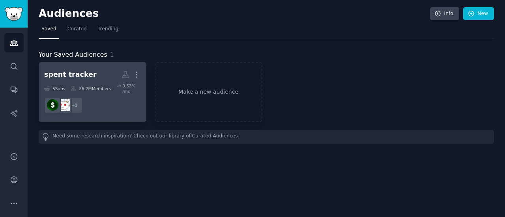
click at [119, 103] on dd "+ 3" at bounding box center [92, 105] width 97 height 22
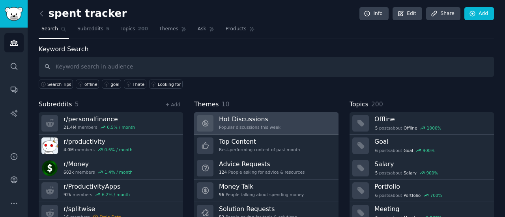
scroll to position [39, 0]
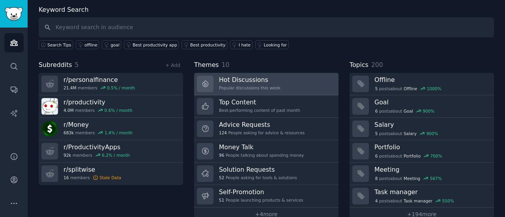
click at [296, 84] on link "Hot Discussions Popular discussions this week" at bounding box center [266, 84] width 144 height 22
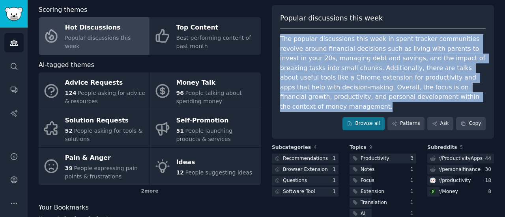
drag, startPoint x: 276, startPoint y: 39, endPoint x: 439, endPoint y: 98, distance: 172.5
click at [439, 98] on div "Popular discussions this week The popular discussions this week in spent tracke…" at bounding box center [383, 72] width 222 height 134
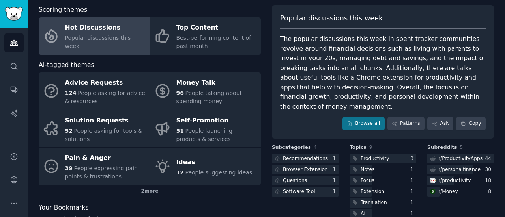
click at [264, 101] on div "Scoring themes Hot Discussions Popular discussions this week Top Content Best-p…" at bounding box center [266, 129] width 455 height 248
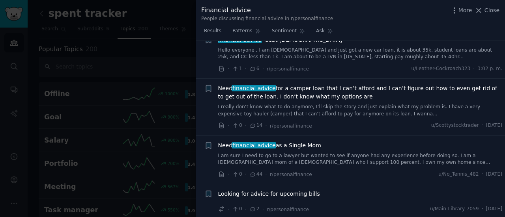
scroll to position [79, 0]
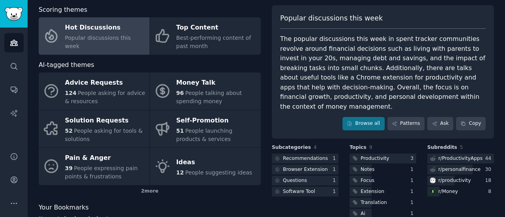
scroll to position [76, 0]
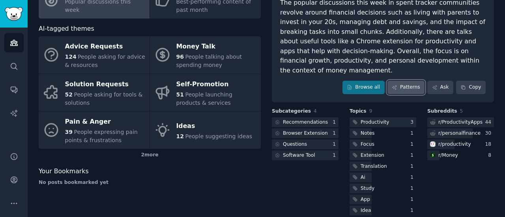
click at [405, 81] on link "Patterns" at bounding box center [405, 87] width 37 height 13
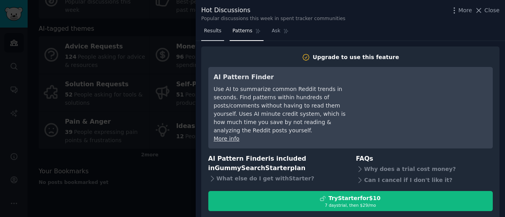
click at [218, 33] on span "Results" at bounding box center [212, 31] width 17 height 7
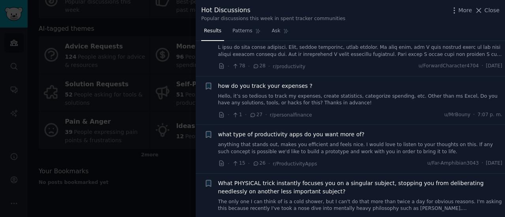
scroll to position [631, 0]
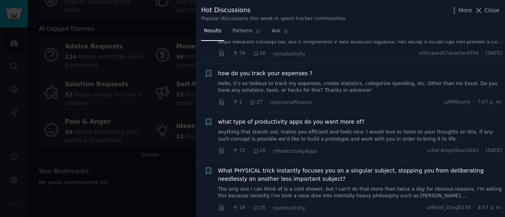
click at [275, 69] on span "how do you track your expenses ?" at bounding box center [265, 73] width 95 height 8
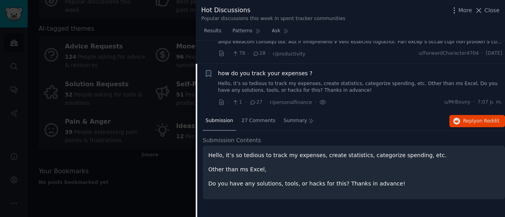
scroll to position [644, 0]
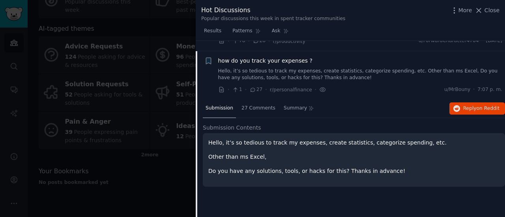
click at [335, 139] on p "Hello, it’s so tedious to track my expenses, create statistics, categorize spen…" at bounding box center [353, 143] width 291 height 8
click at [247, 153] on p "Other than ms Excel," at bounding box center [353, 157] width 291 height 8
click at [258, 105] on span "27 Comments" at bounding box center [258, 108] width 34 height 7
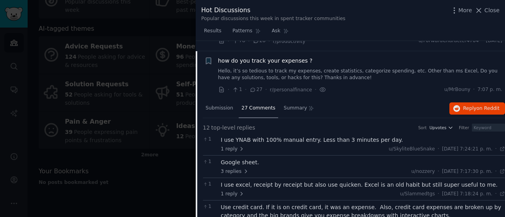
click at [344, 136] on div "I use YNAB with 100% manual entry. Less than 3 minutes per day." at bounding box center [363, 140] width 284 height 8
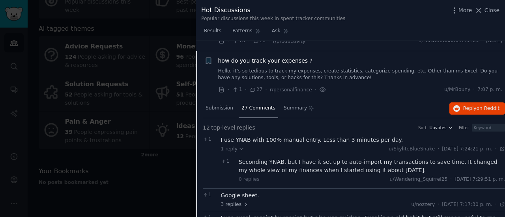
click at [301, 160] on div "Seconding YNAB, but I have it set up to auto-import my transactions to save tim…" at bounding box center [372, 166] width 266 height 17
click at [236, 146] on span "1 reply" at bounding box center [233, 149] width 24 height 7
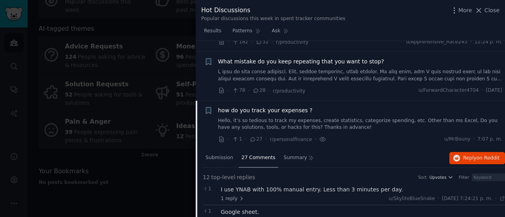
scroll to position [604, 0]
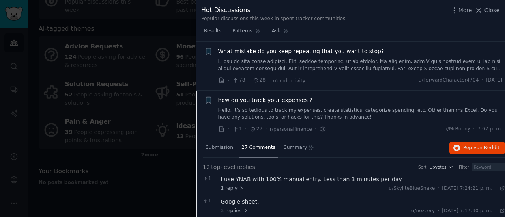
click at [261, 96] on span "how do you track your expenses ?" at bounding box center [265, 100] width 95 height 8
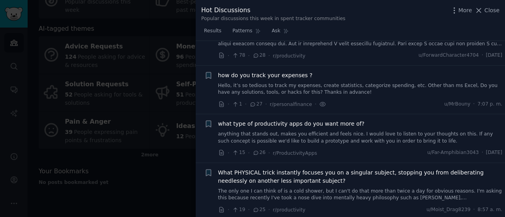
scroll to position [644, 0]
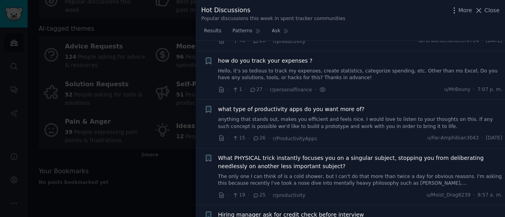
click at [271, 57] on span "how do you track your expenses ?" at bounding box center [265, 61] width 95 height 8
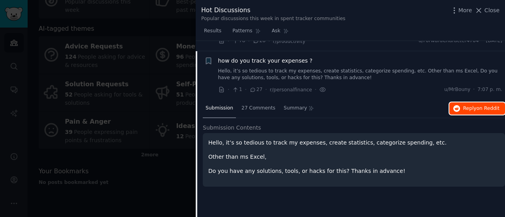
click at [477, 106] on span "on Reddit" at bounding box center [487, 109] width 23 height 6
click at [182, 179] on div at bounding box center [252, 108] width 505 height 217
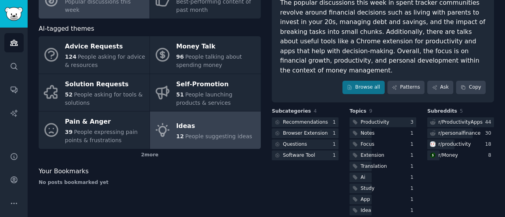
click at [200, 136] on span "People suggesting ideas" at bounding box center [218, 136] width 67 height 6
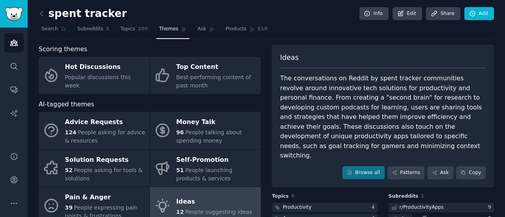
scroll to position [61, 0]
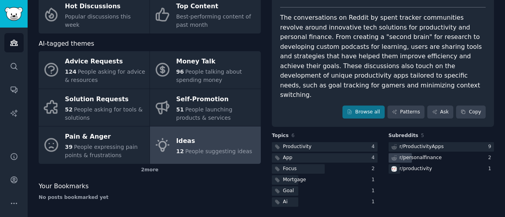
click at [433, 155] on div "r/ personalfinance" at bounding box center [421, 158] width 42 height 7
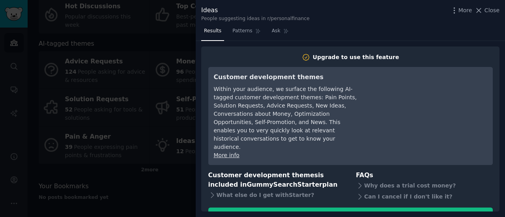
click at [177, 189] on div at bounding box center [252, 108] width 505 height 217
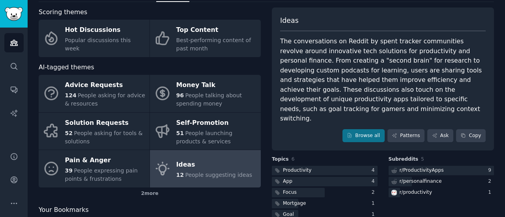
scroll to position [21, 0]
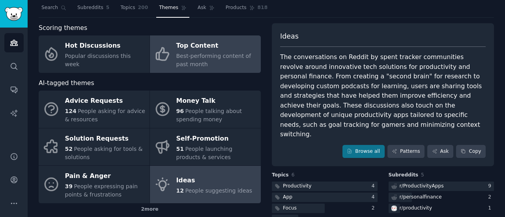
click at [202, 60] on div "Best-performing content of past month" at bounding box center [216, 60] width 80 height 17
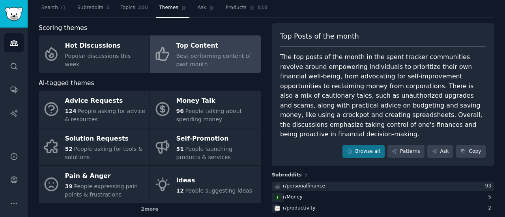
scroll to position [61, 0]
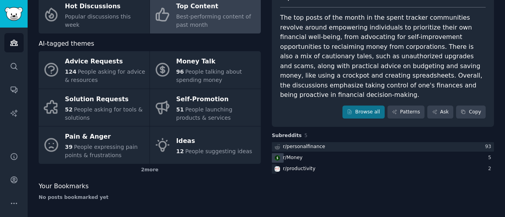
click at [303, 153] on div "r/ Money" at bounding box center [383, 158] width 222 height 10
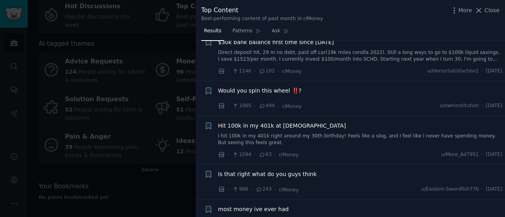
scroll to position [355, 0]
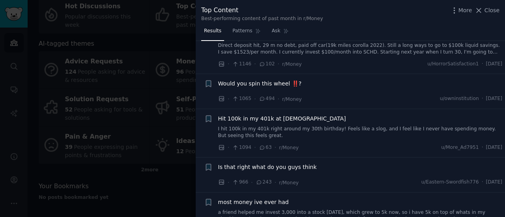
click at [186, 187] on div at bounding box center [252, 108] width 505 height 217
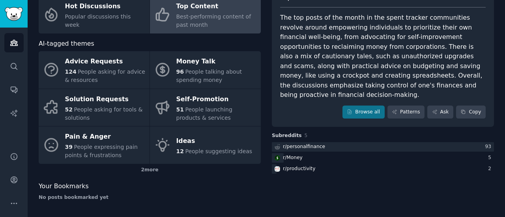
click at [295, 165] on div "Top Posts of the month The top posts of the month in the spent tracker communit…" at bounding box center [383, 95] width 222 height 223
click at [300, 166] on div "r/ productivity" at bounding box center [299, 169] width 32 height 7
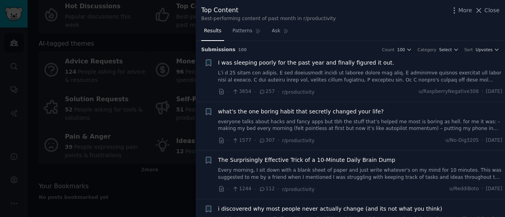
click at [291, 110] on span "what’s the one boring habit that secretly changed your life?" at bounding box center [301, 112] width 166 height 8
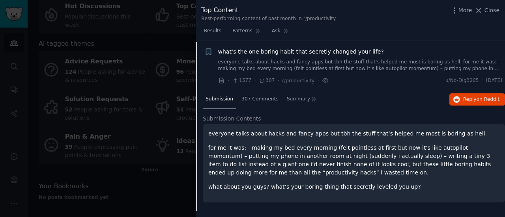
scroll to position [61, 0]
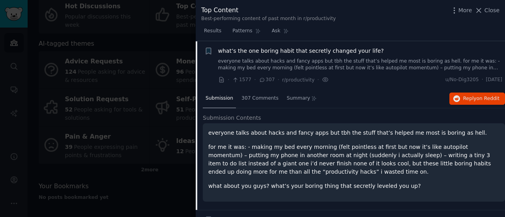
click at [177, 194] on div at bounding box center [252, 108] width 505 height 217
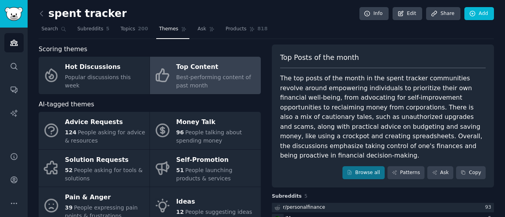
scroll to position [39, 0]
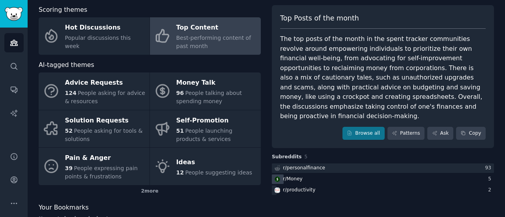
click at [299, 176] on div "r/ Money" at bounding box center [293, 179] width 20 height 7
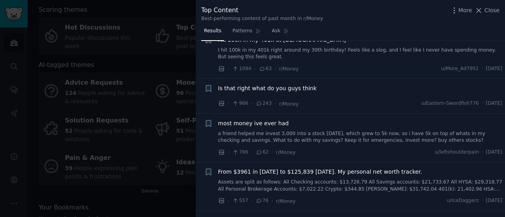
scroll to position [552, 0]
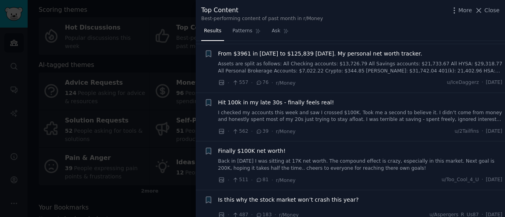
click at [331, 52] on span "From $3961 in 2022 to $125,839 July 31 2025. My personal net worth tracker." at bounding box center [320, 54] width 204 height 8
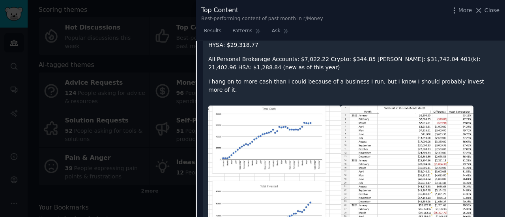
scroll to position [593, 0]
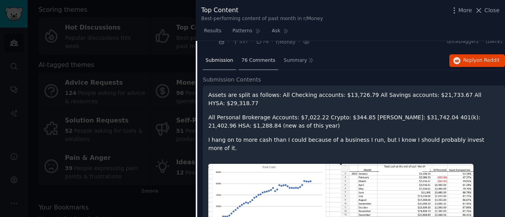
click at [260, 54] on div "76 Comments" at bounding box center [258, 61] width 39 height 19
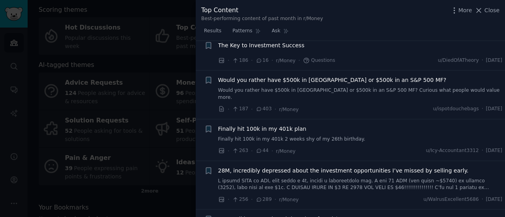
scroll to position [2328, 0]
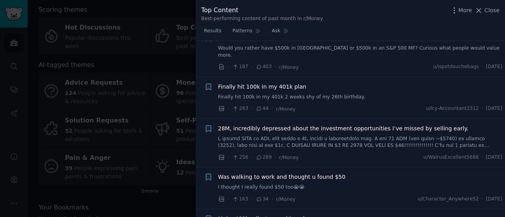
click at [183, 196] on div at bounding box center [252, 108] width 505 height 217
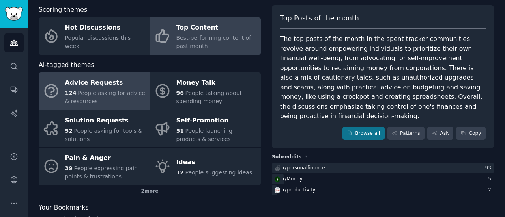
click at [110, 97] on div "124 People asking for advice & resources" at bounding box center [105, 97] width 80 height 17
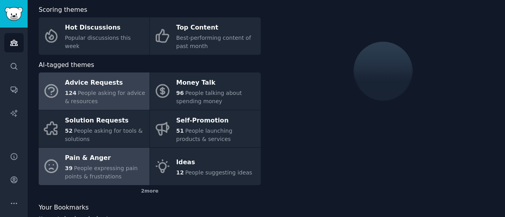
click at [102, 155] on div "Pain & Anger" at bounding box center [105, 158] width 80 height 13
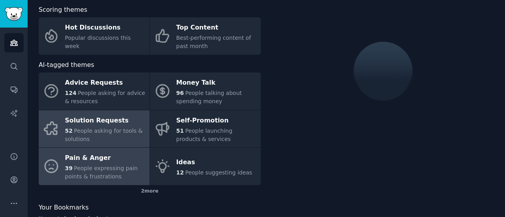
click at [106, 128] on span "People asking for tools & solutions" at bounding box center [104, 135] width 78 height 15
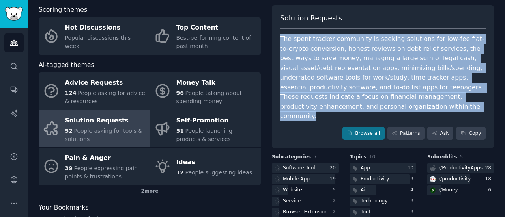
drag, startPoint x: 278, startPoint y: 37, endPoint x: 334, endPoint y: 105, distance: 87.5
click at [334, 105] on div "Solution Requests The spent tracker community is seeking solutions for low-fee …" at bounding box center [383, 77] width 222 height 144
click at [125, 118] on div "Solution Requests" at bounding box center [105, 120] width 80 height 13
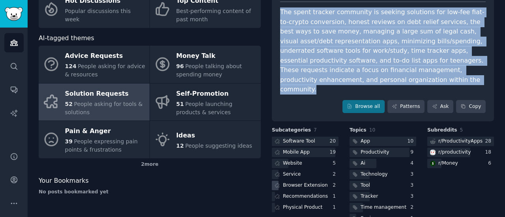
scroll to position [79, 0]
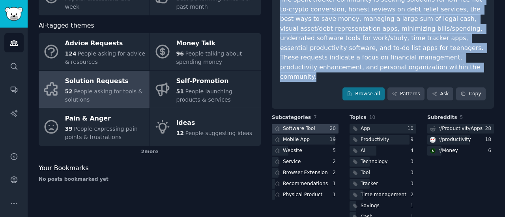
click at [297, 125] on div "Software Tool" at bounding box center [299, 128] width 32 height 7
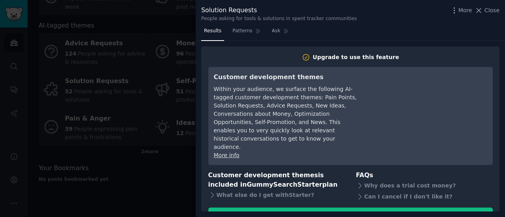
click at [187, 186] on div at bounding box center [252, 108] width 505 height 217
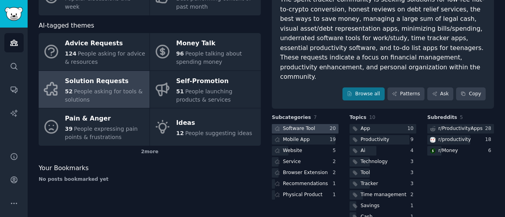
click at [305, 125] on div "Software Tool" at bounding box center [299, 128] width 32 height 7
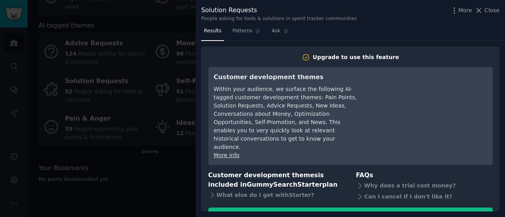
click at [176, 182] on div at bounding box center [252, 108] width 505 height 217
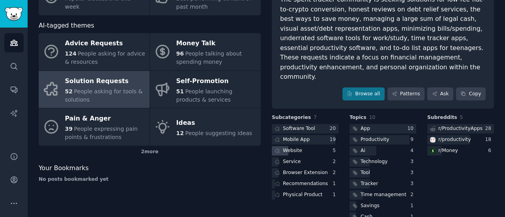
click at [294, 147] on div "Website" at bounding box center [292, 150] width 19 height 7
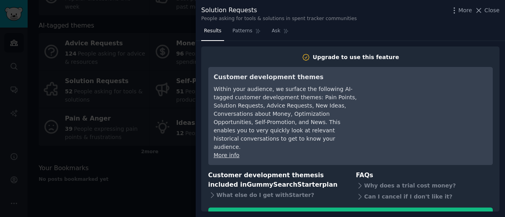
click at [171, 174] on div at bounding box center [252, 108] width 505 height 217
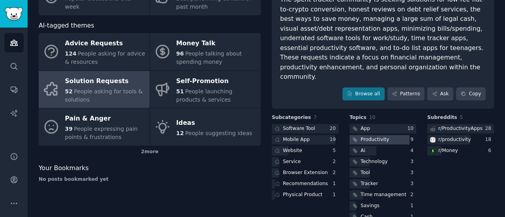
click at [385, 135] on div "Productivity" at bounding box center [369, 140] width 41 height 10
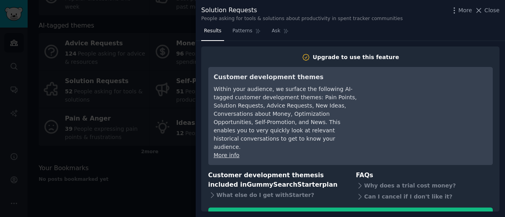
click at [192, 187] on div at bounding box center [252, 108] width 505 height 217
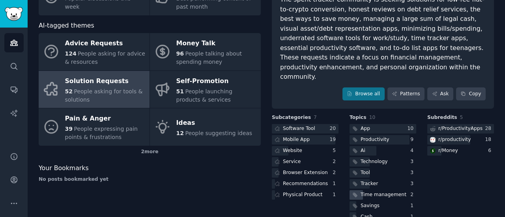
click at [373, 192] on div "Time management" at bounding box center [383, 195] width 46 height 7
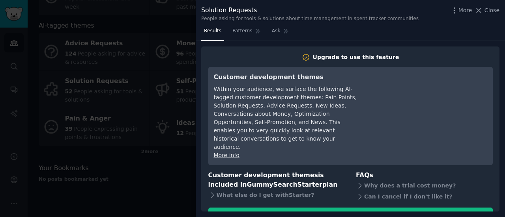
click at [153, 184] on div at bounding box center [252, 108] width 505 height 217
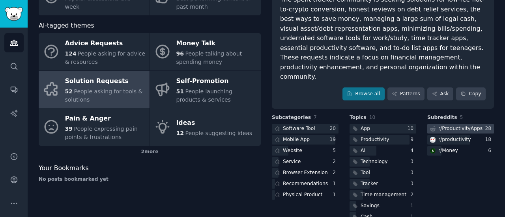
click at [454, 125] on div "r/ ProductivityApps" at bounding box center [460, 128] width 44 height 7
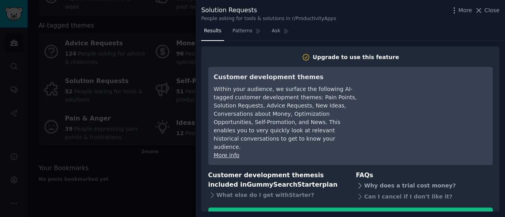
scroll to position [27, 0]
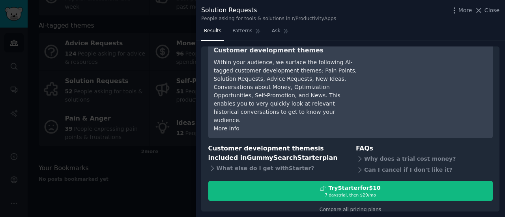
click at [163, 190] on div at bounding box center [252, 108] width 505 height 217
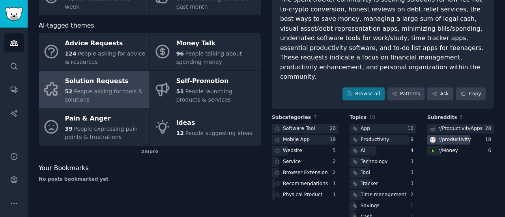
click at [453, 136] on div "r/ productivity" at bounding box center [454, 139] width 32 height 7
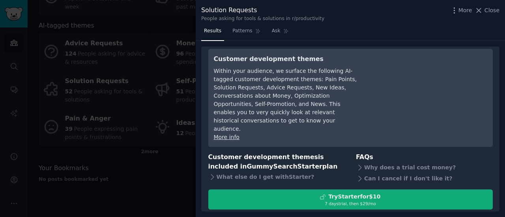
scroll to position [27, 0]
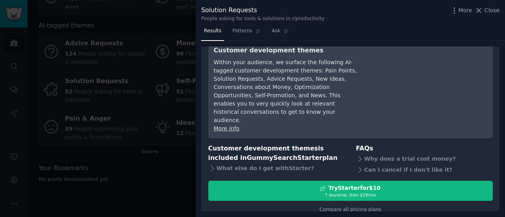
click at [184, 192] on div at bounding box center [252, 108] width 505 height 217
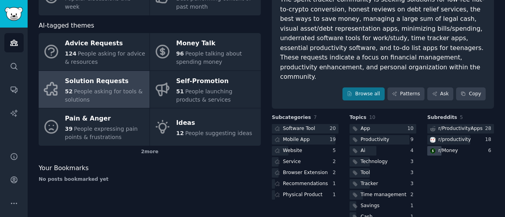
click at [449, 147] on div "r/ Money" at bounding box center [448, 150] width 20 height 7
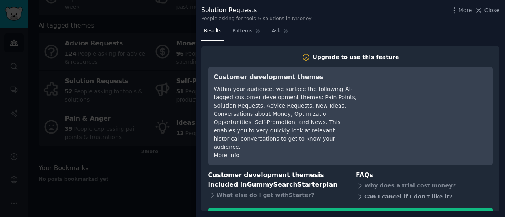
scroll to position [27, 0]
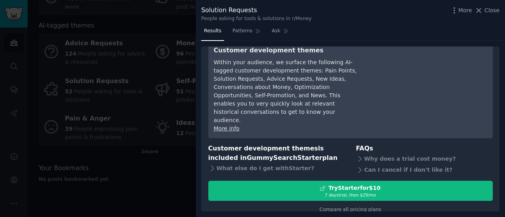
click at [179, 190] on div at bounding box center [252, 108] width 505 height 217
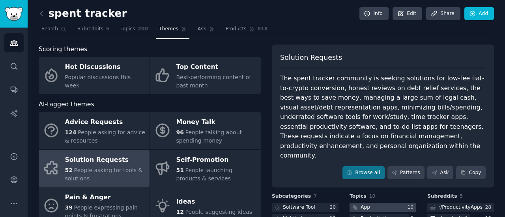
scroll to position [79, 0]
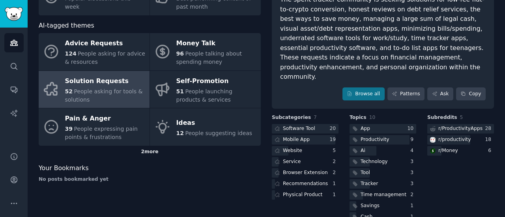
click at [152, 153] on div "2 more" at bounding box center [150, 152] width 222 height 13
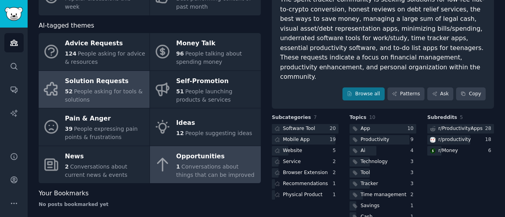
click at [215, 170] on span "Conversations about things that can be improved" at bounding box center [215, 171] width 78 height 15
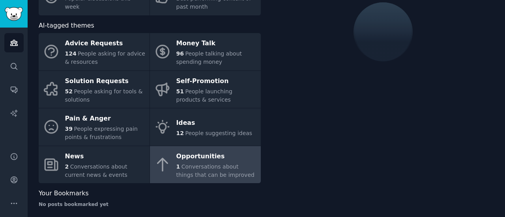
scroll to position [39, 0]
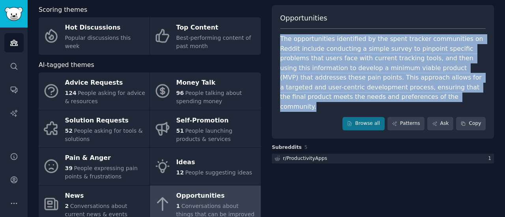
drag, startPoint x: 277, startPoint y: 36, endPoint x: 338, endPoint y: 97, distance: 86.2
click at [338, 97] on div "Opportunities The opportunities identified by the spent tracker communities on …" at bounding box center [383, 72] width 222 height 134
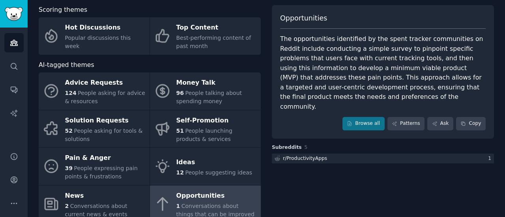
click at [303, 186] on div "Opportunities The opportunities identified by the spent tracker communities on …" at bounding box center [383, 129] width 222 height 248
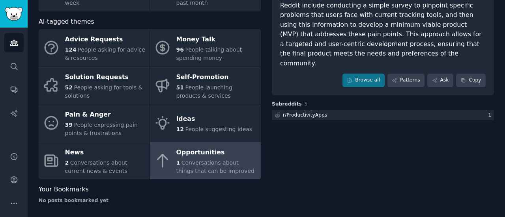
scroll to position [86, 0]
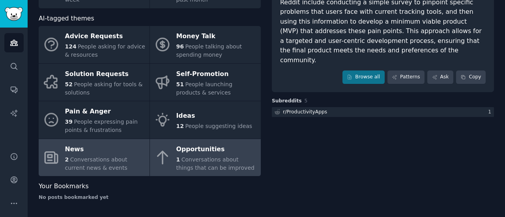
click at [135, 168] on div "2 Conversations about current news & events" at bounding box center [105, 164] width 80 height 17
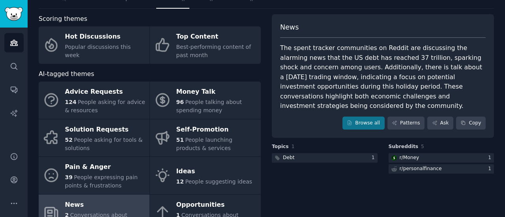
scroll to position [86, 0]
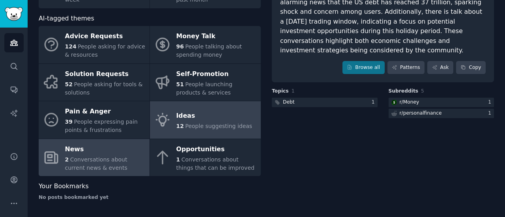
click at [229, 128] on span "People suggesting ideas" at bounding box center [218, 126] width 67 height 6
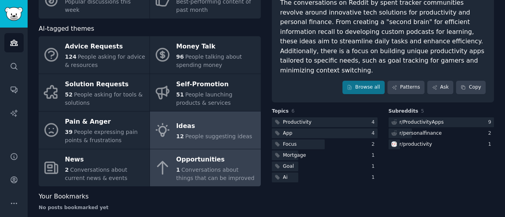
scroll to position [86, 0]
